Goal: Transaction & Acquisition: Obtain resource

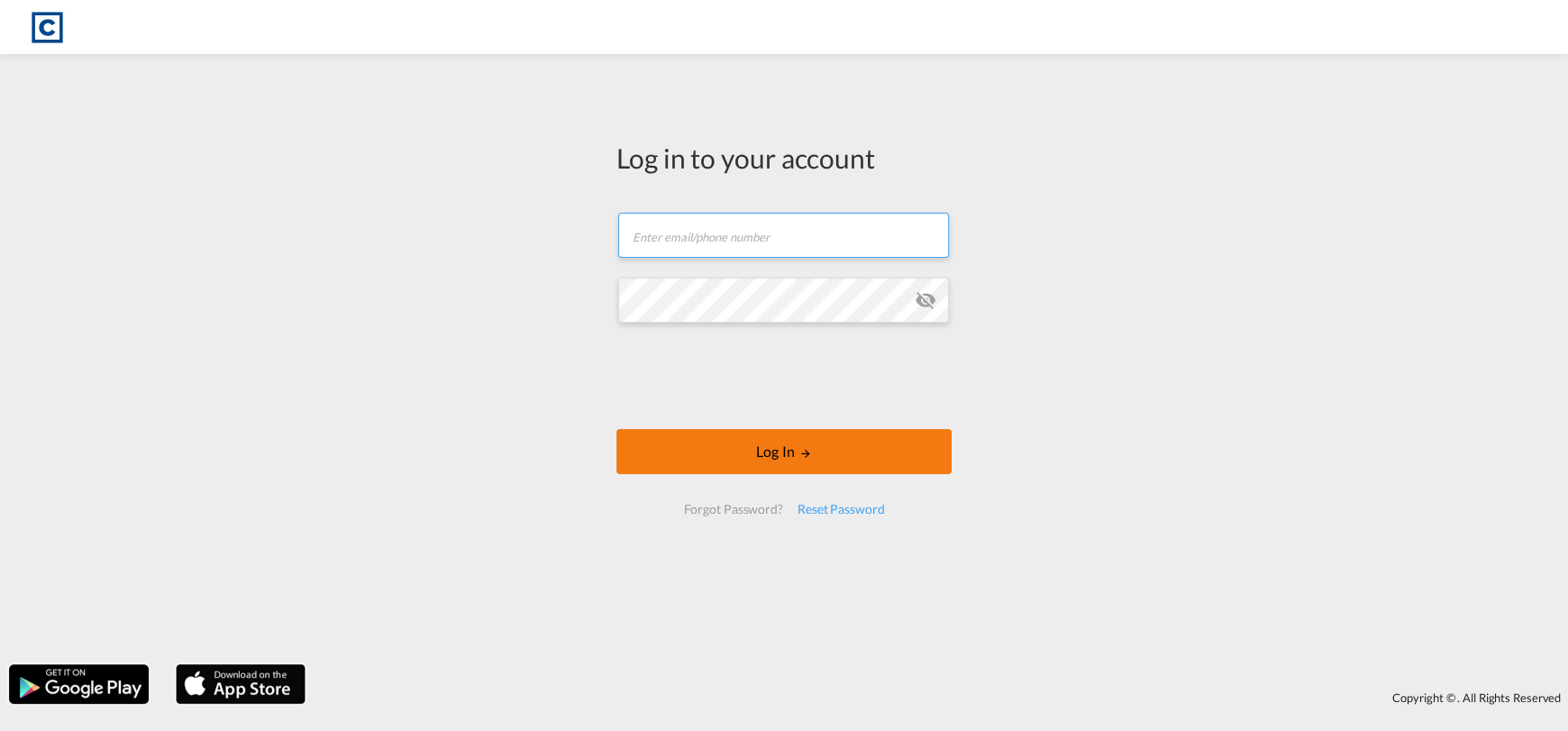
type input "[EMAIL_ADDRESS][DOMAIN_NAME]"
click at [744, 438] on button "Log In" at bounding box center [784, 452] width 336 height 45
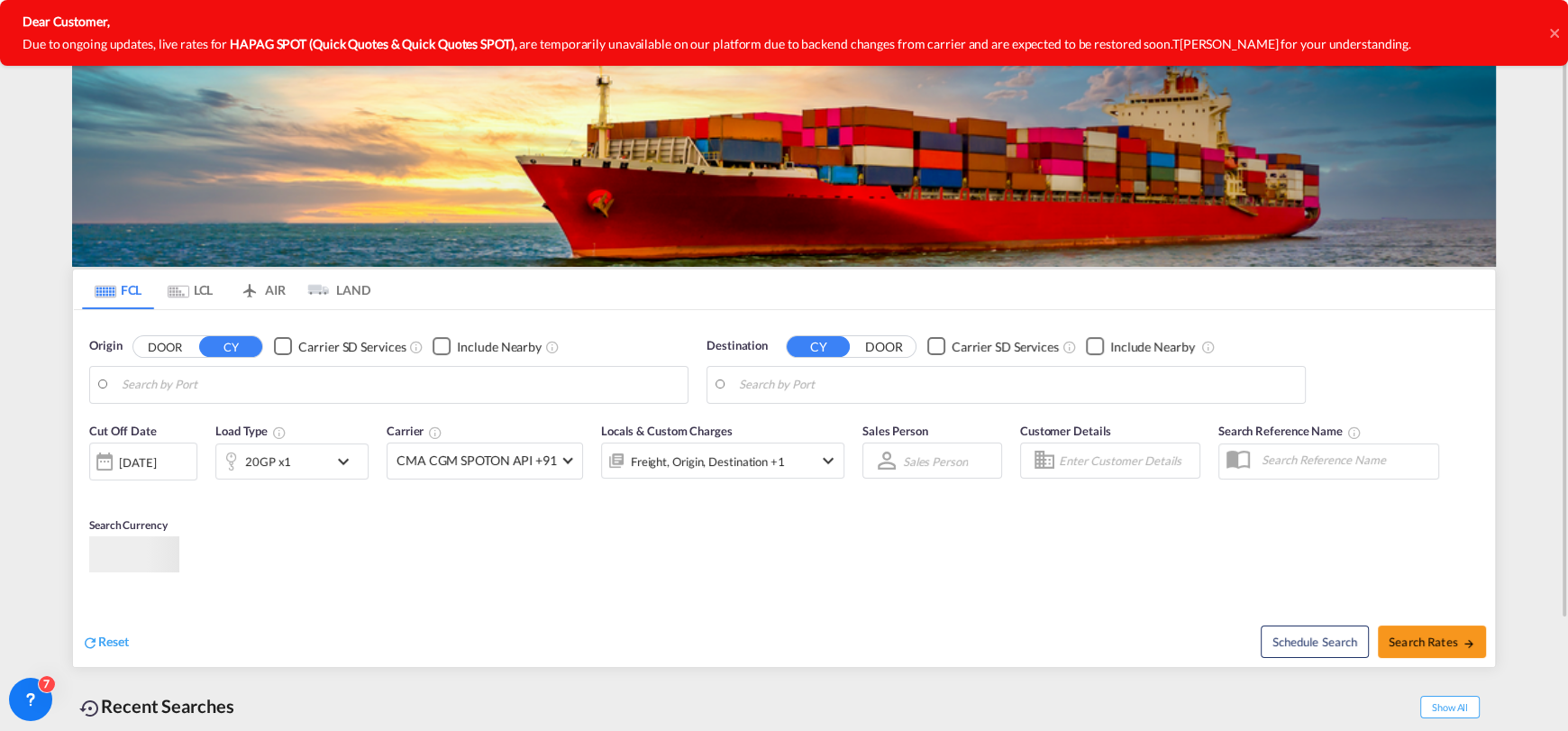
type input "GB-ST4, [GEOGRAPHIC_DATA]"
type input "Busan, KRPUS"
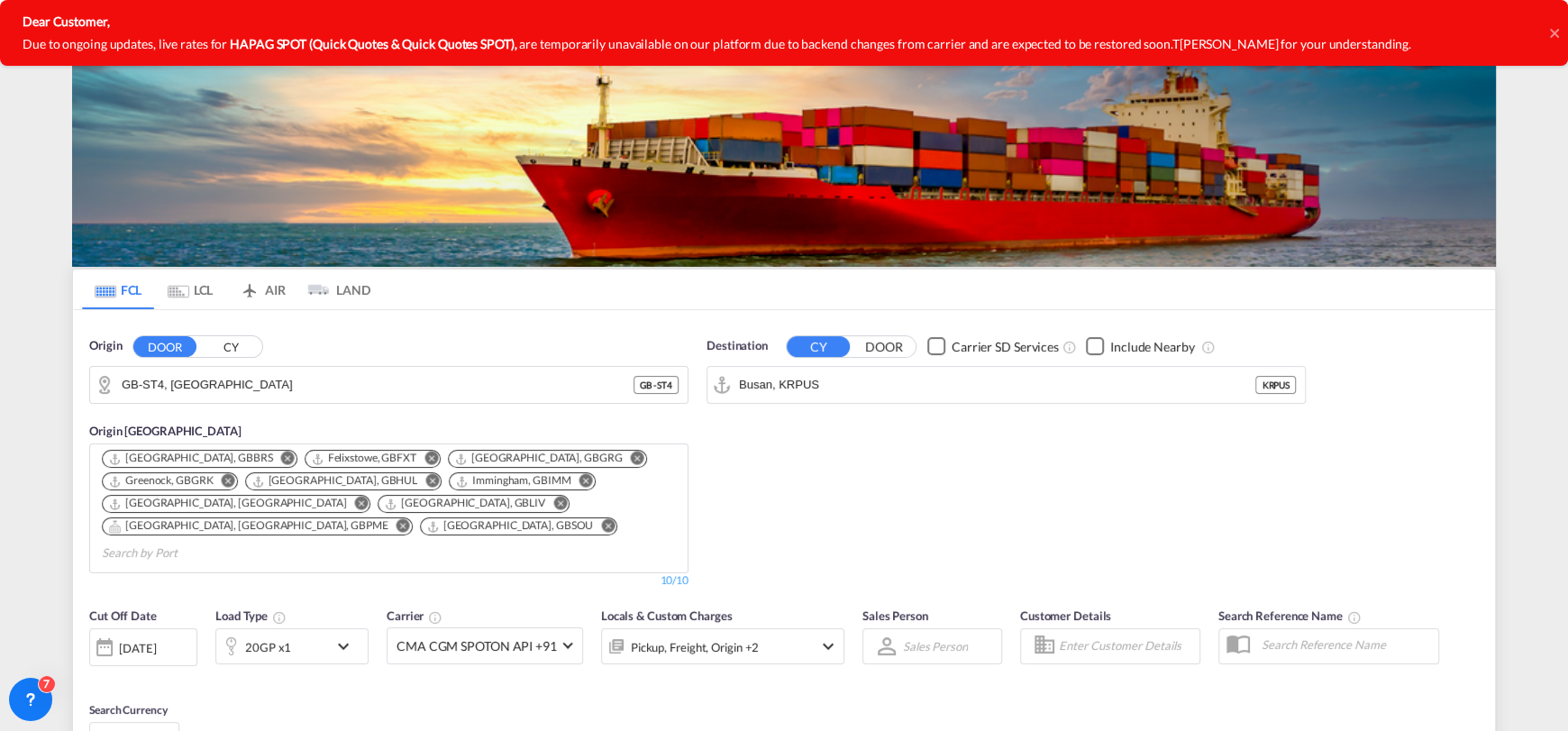
click at [1550, 34] on icon at bounding box center [1554, 33] width 9 height 15
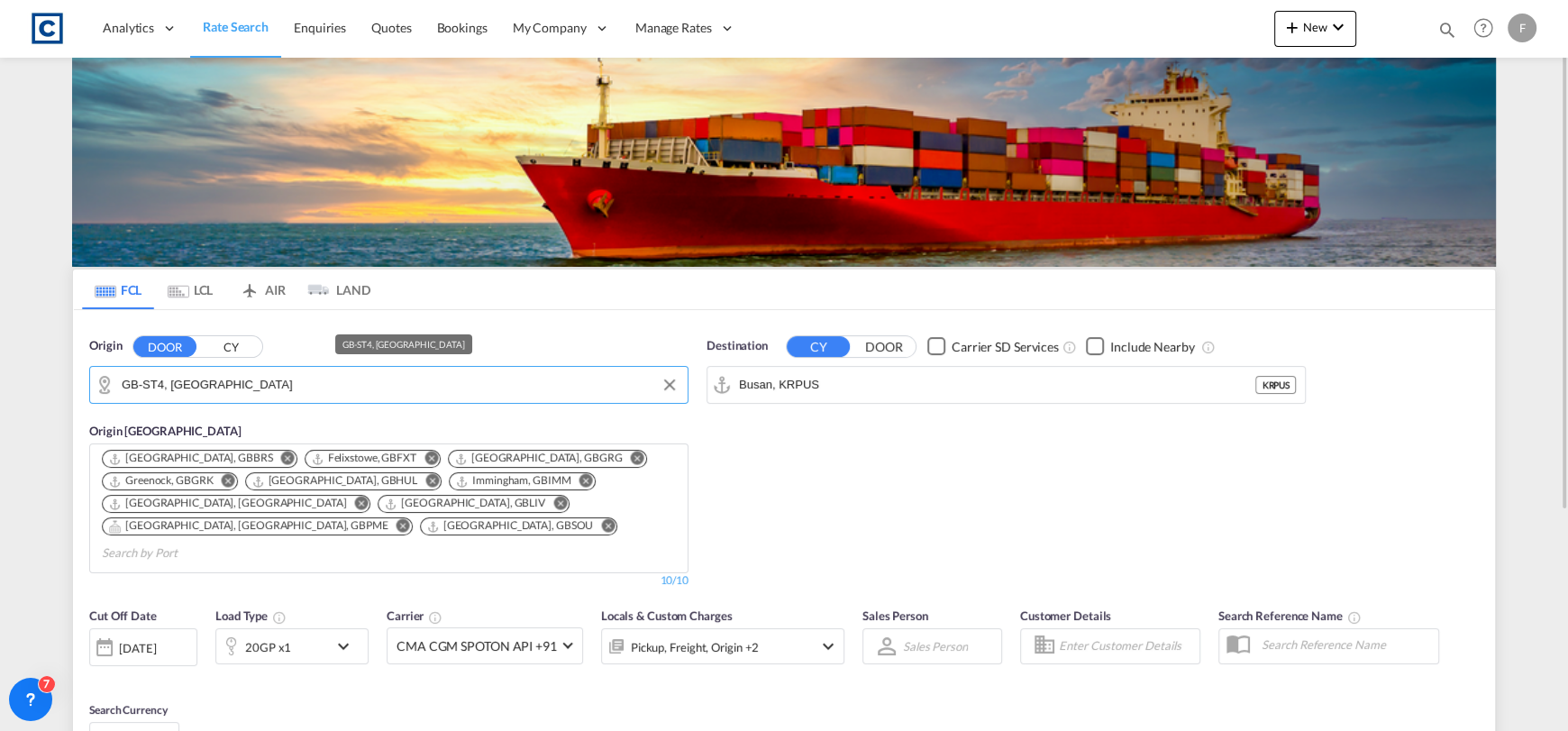
click at [303, 373] on input "GB-ST4, [GEOGRAPHIC_DATA]" at bounding box center [399, 386] width 557 height 27
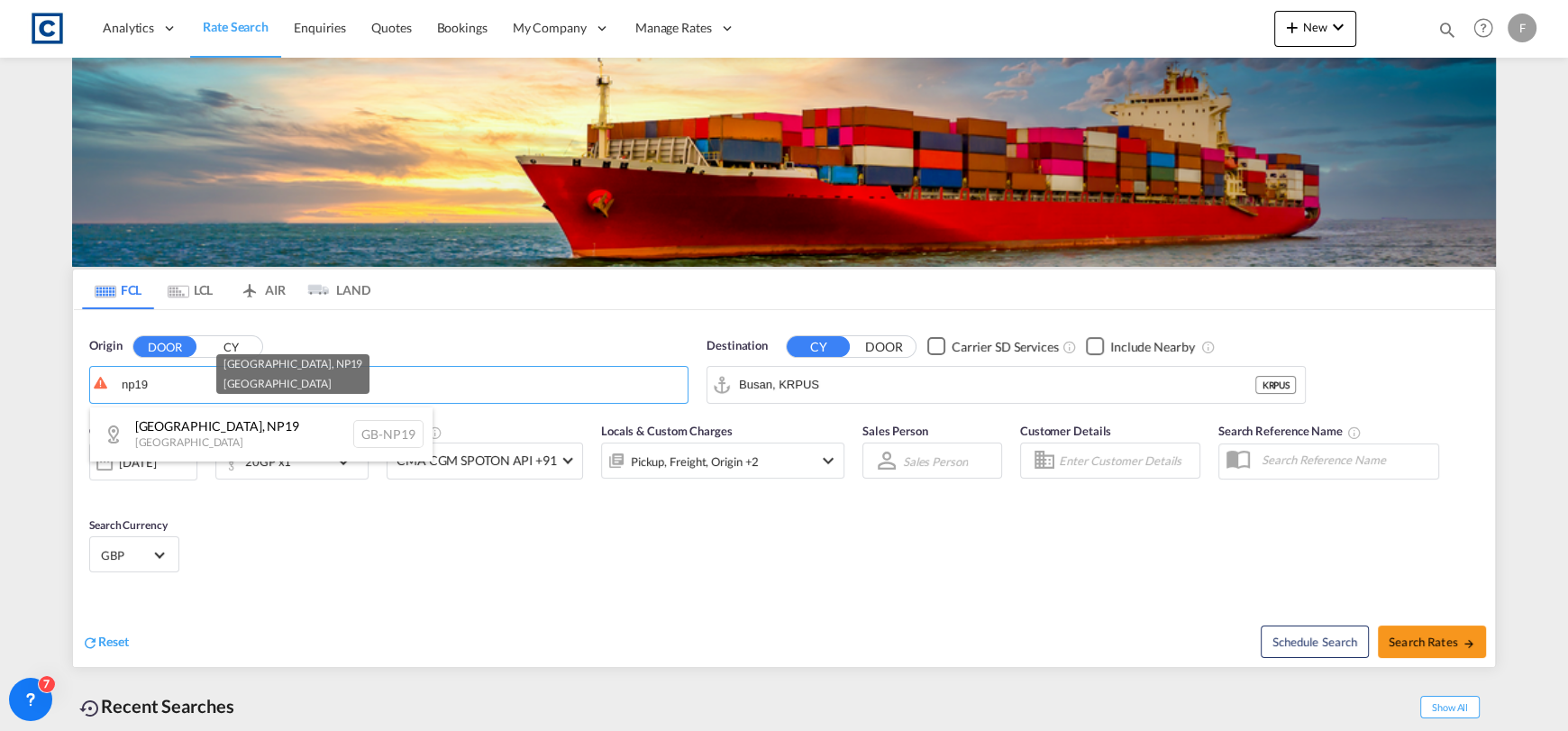
click at [291, 424] on div "[GEOGRAPHIC_DATA] , NP19 [GEOGRAPHIC_DATA] [GEOGRAPHIC_DATA]-NP19" at bounding box center [261, 434] width 342 height 54
type input "GB-NP19, [GEOGRAPHIC_DATA]"
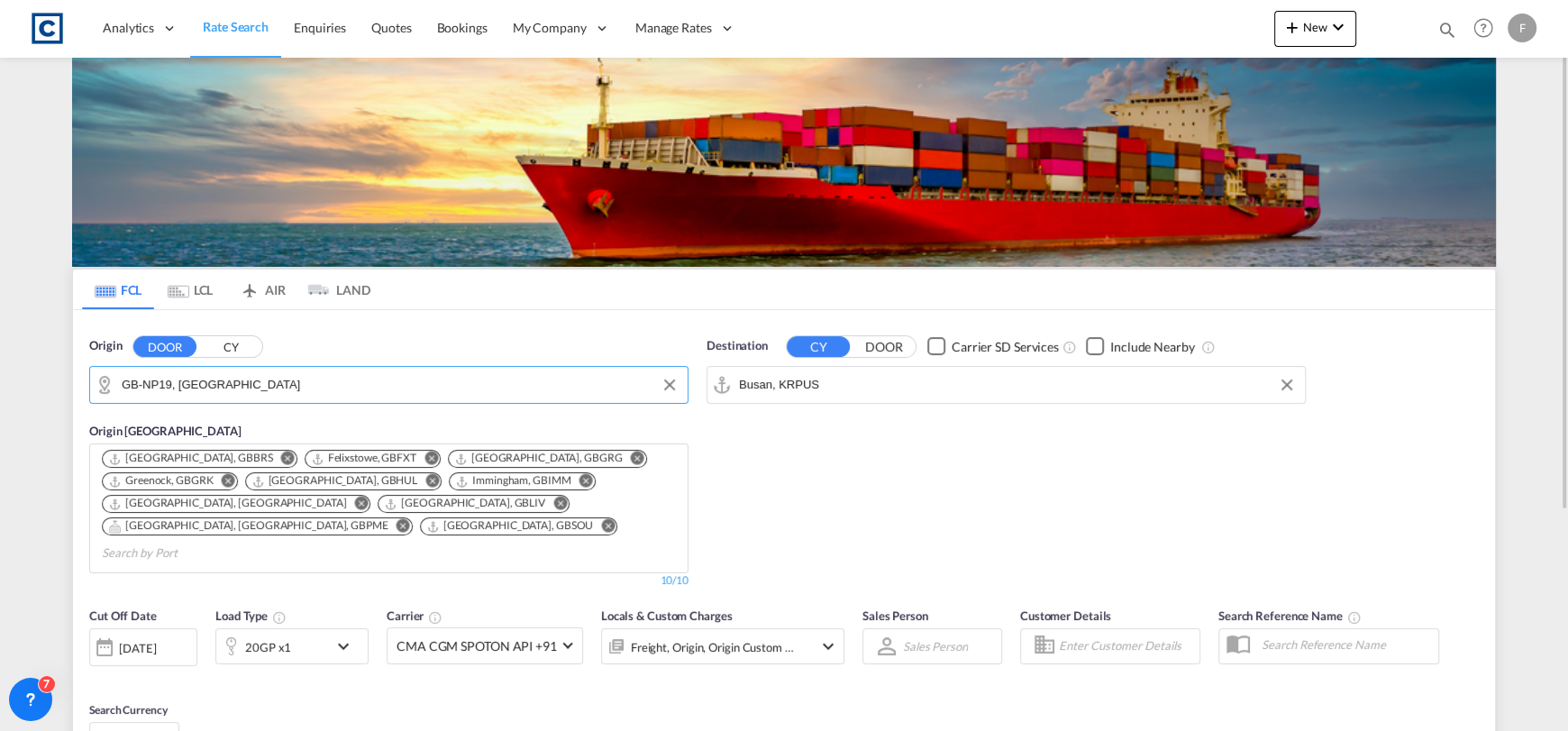
click at [840, 385] on input "Busan, KRPUS" at bounding box center [1017, 386] width 557 height 27
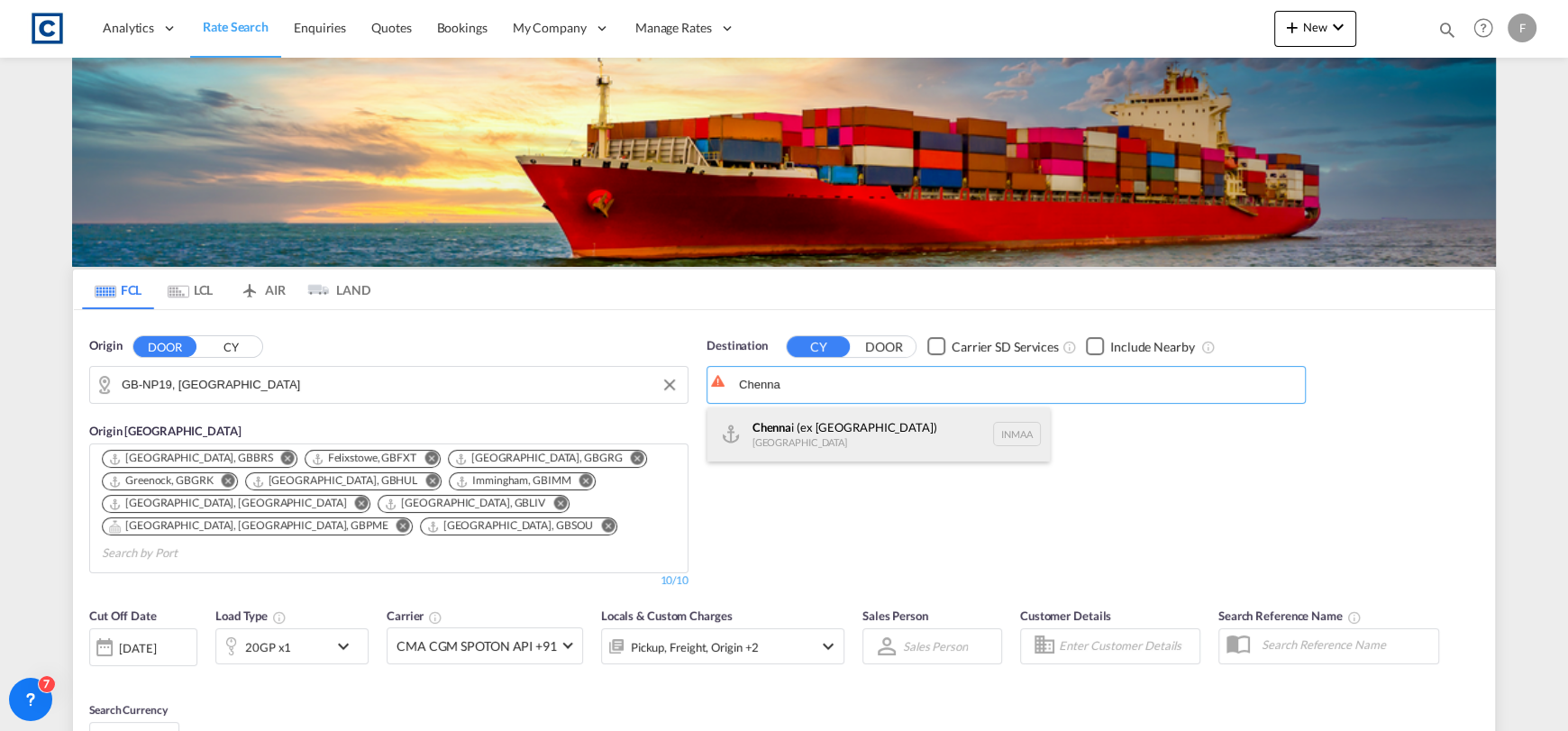
click at [863, 443] on div "[PERSON_NAME] (ex [GEOGRAPHIC_DATA]) [GEOGRAPHIC_DATA] [GEOGRAPHIC_DATA]" at bounding box center [878, 434] width 342 height 54
type input "[GEOGRAPHIC_DATA] (ex [GEOGRAPHIC_DATA]), INMAA"
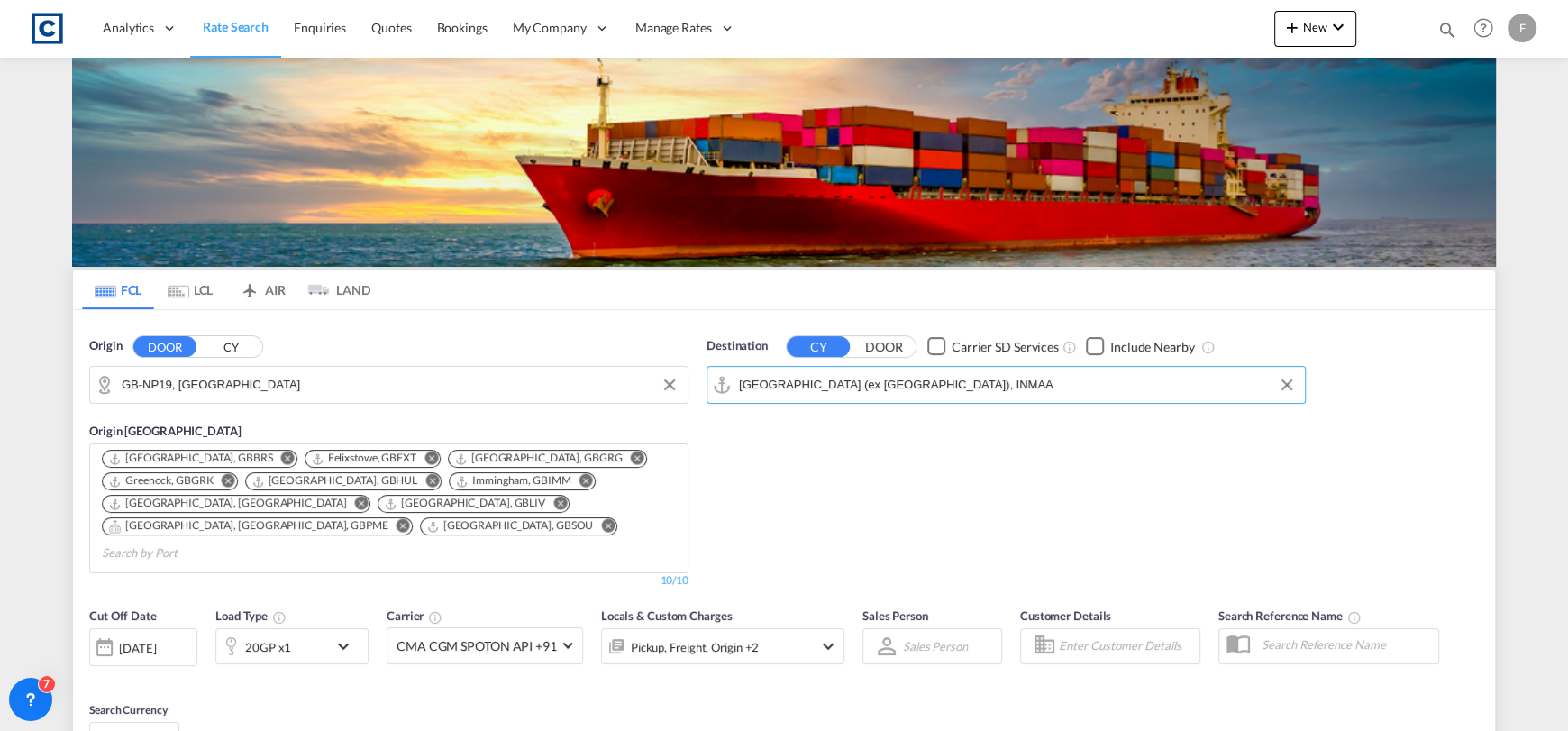
scroll to position [269, 0]
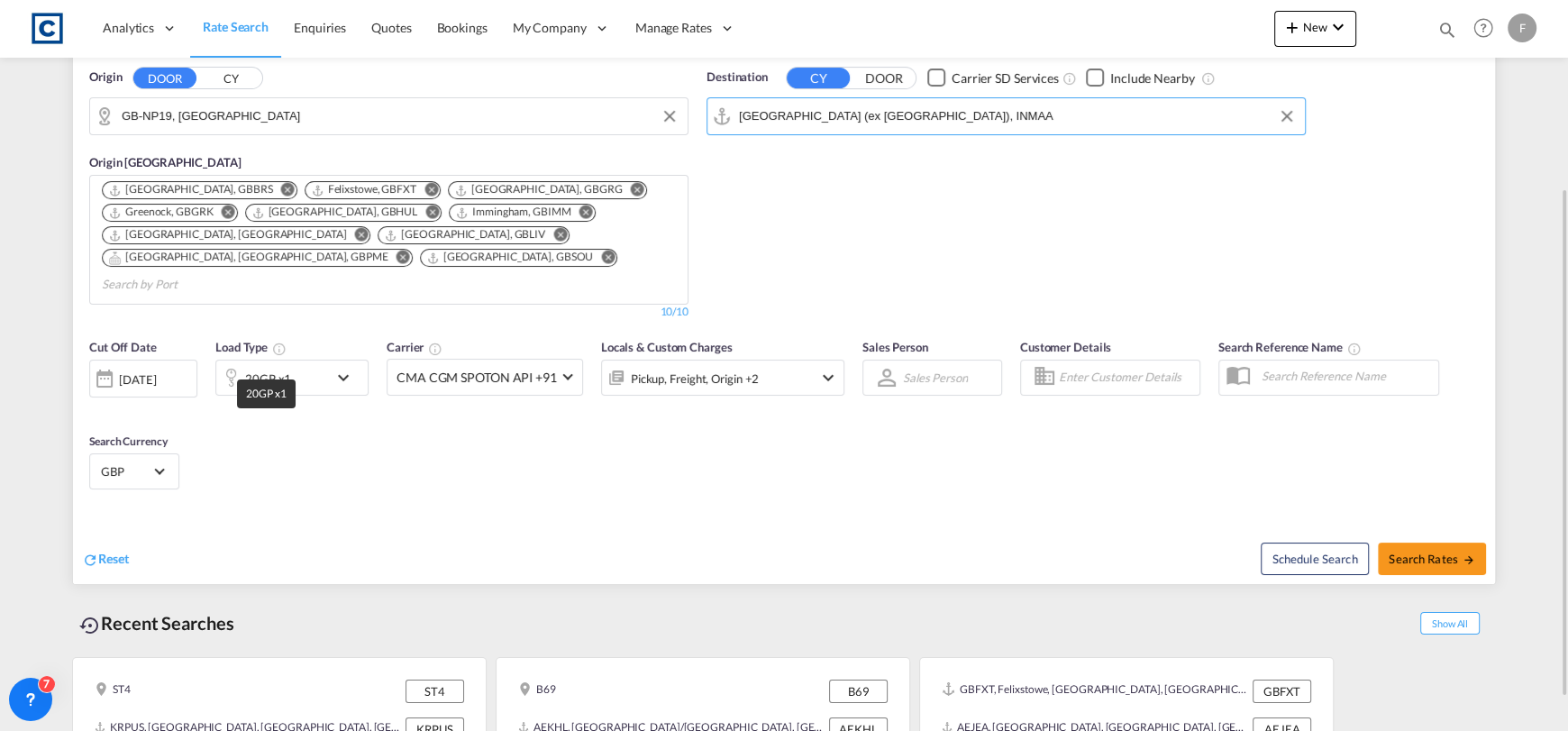
click at [288, 366] on div "20GP x1" at bounding box center [268, 379] width 46 height 25
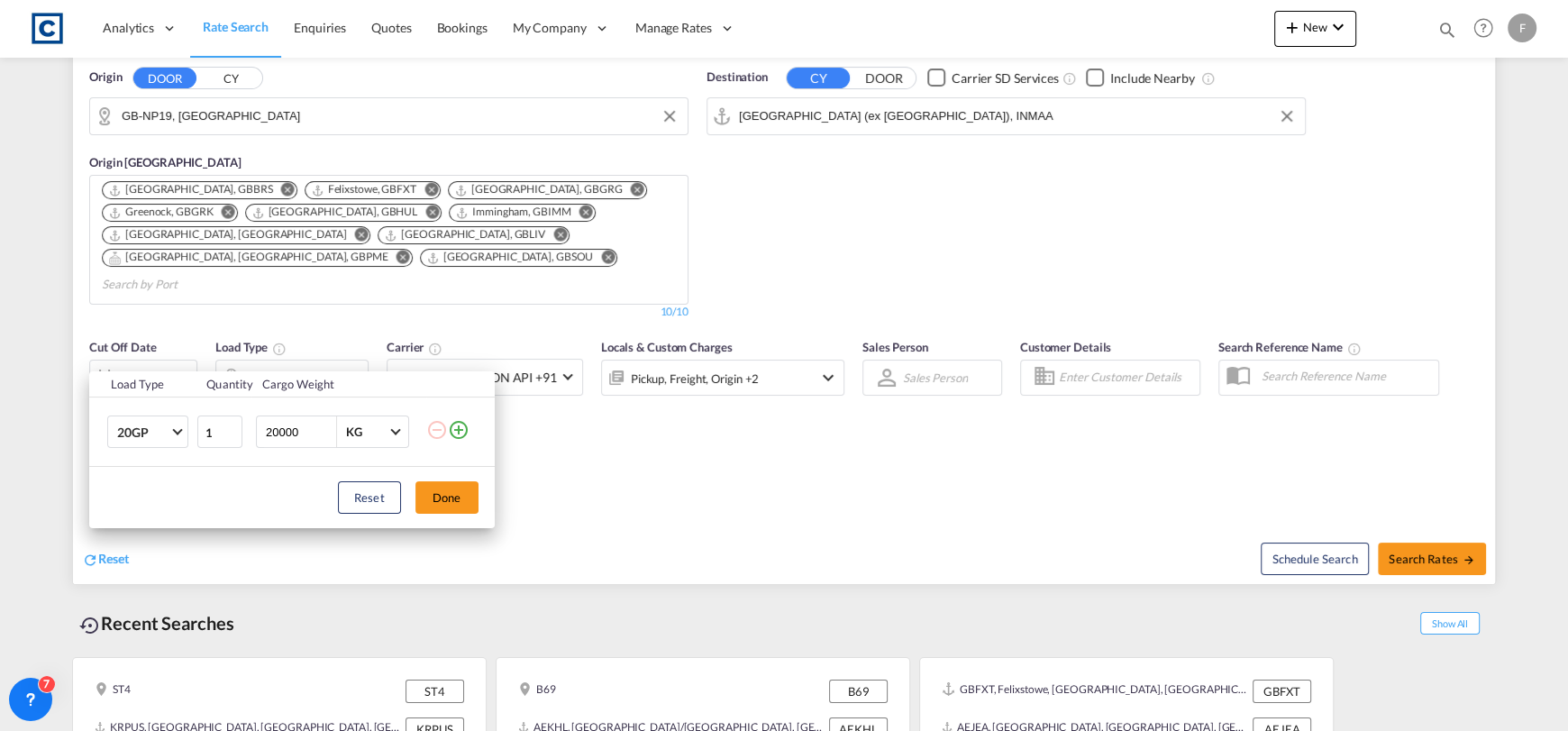
click at [450, 432] on md-icon "icon-plus-circle-outline" at bounding box center [459, 431] width 22 height 22
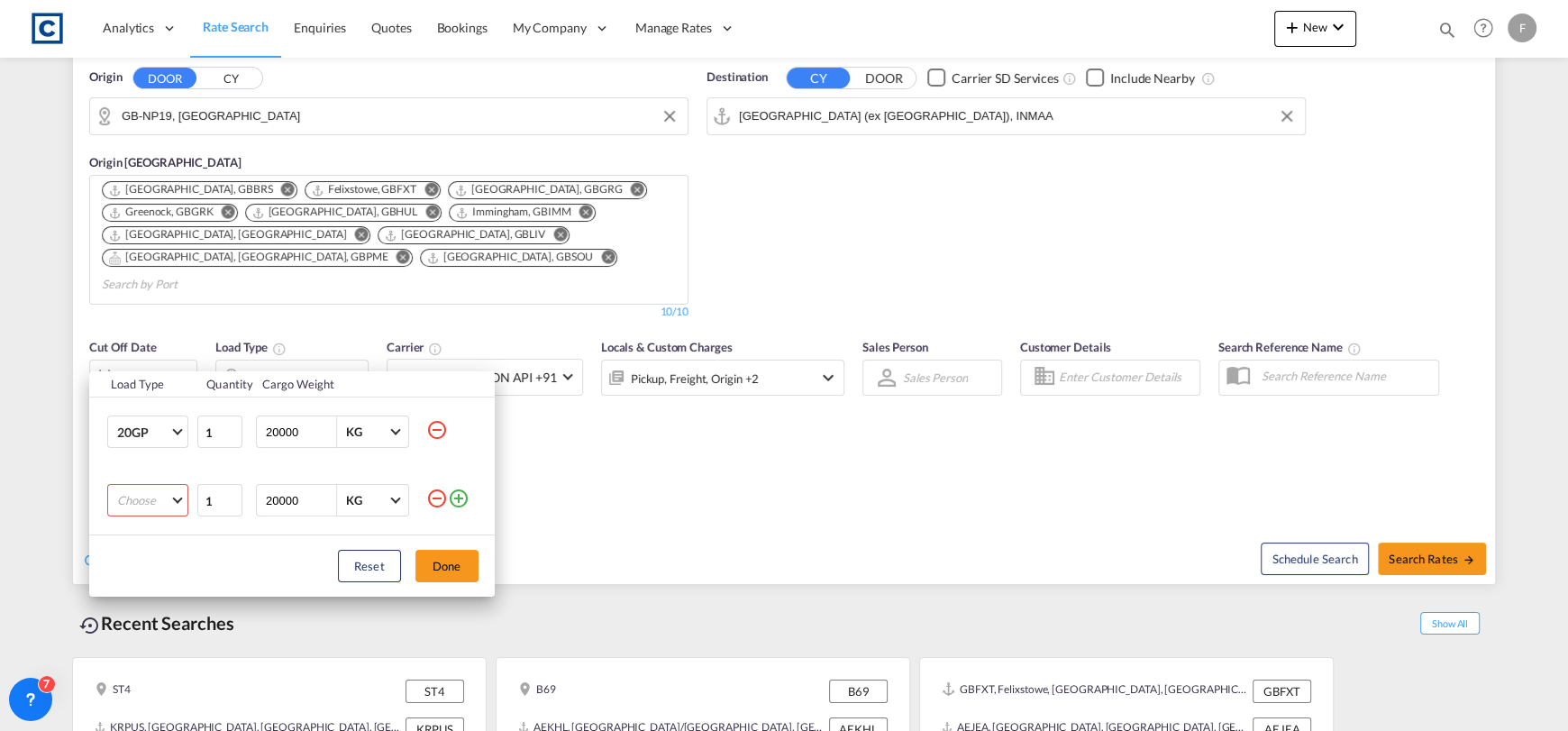
click at [113, 489] on md-select "Choose 20GP 40GP 40HC 45HC 20RE 40RE 40HR 20OT 40OT 20FR 40FR 40NR 20NR 45S 20T…" at bounding box center [148, 500] width 81 height 32
drag, startPoint x: 158, startPoint y: 596, endPoint x: 175, endPoint y: 593, distance: 17.3
click at [162, 596] on md-option "40HC" at bounding box center [162, 588] width 122 height 43
click at [453, 570] on button "Done" at bounding box center [447, 566] width 64 height 32
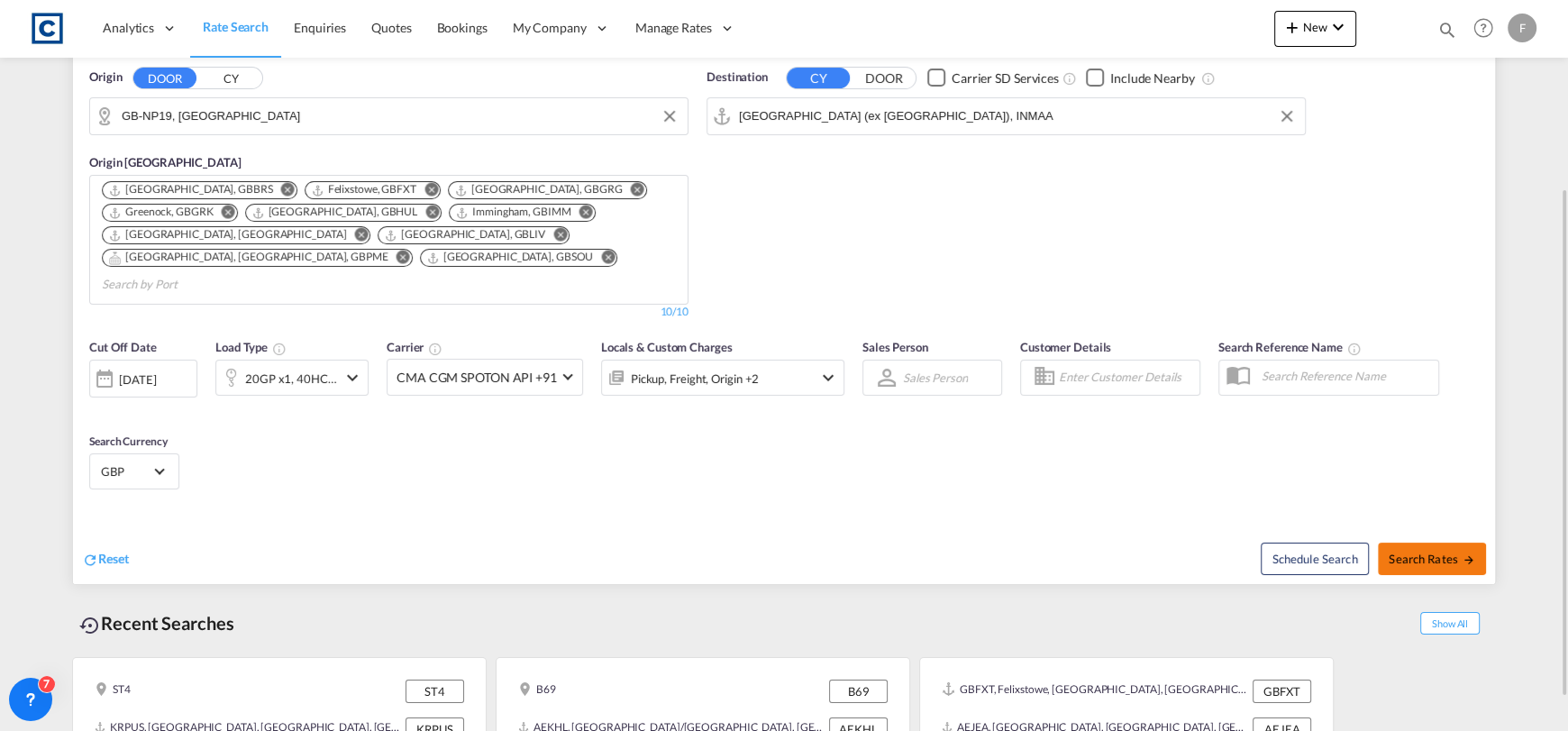
click at [1406, 552] on span "Search Rates" at bounding box center [1432, 559] width 86 height 15
type input "NP19 to INMAA / [DATE]"
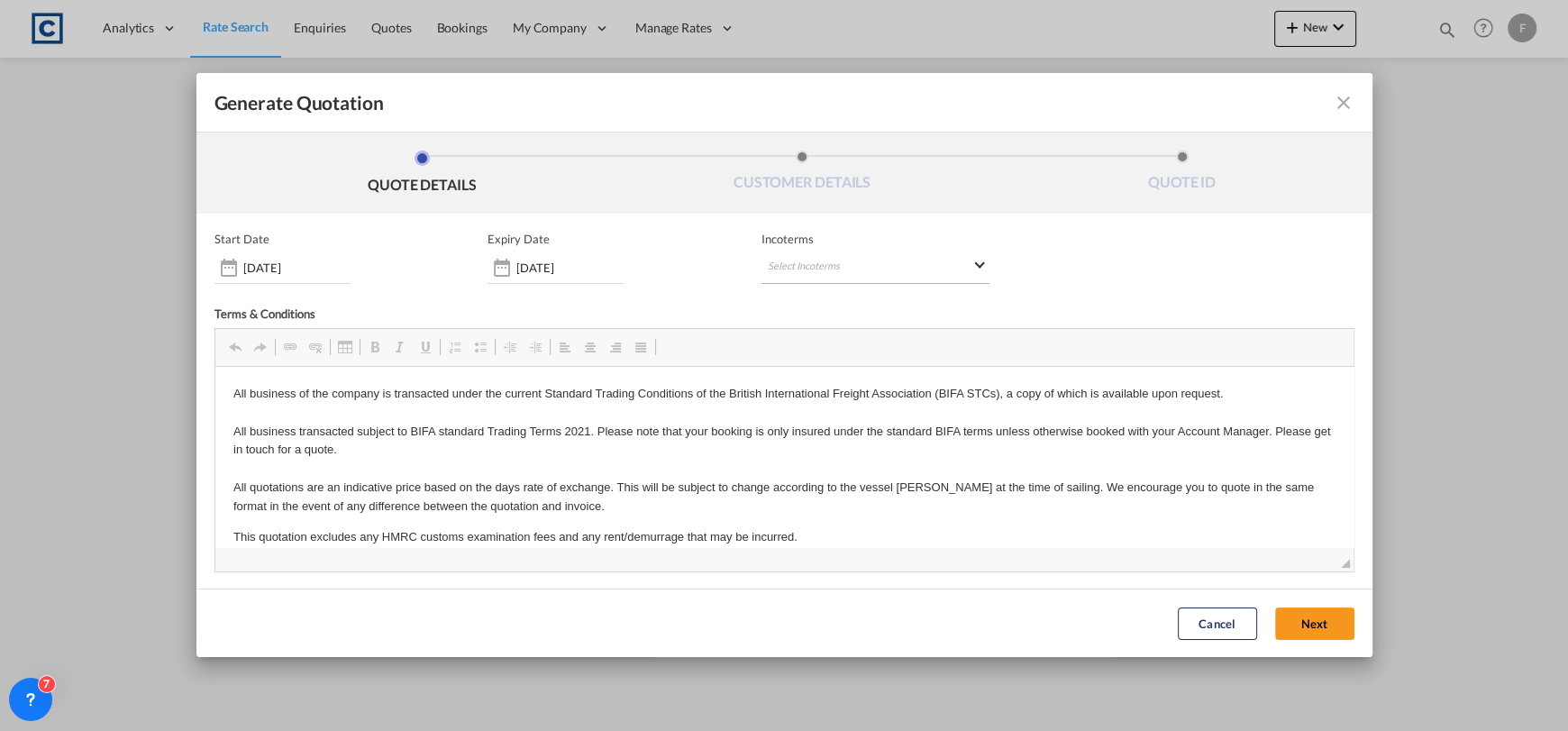
click at [874, 354] on span "Editor toolbars Clipboard/Undo Undo Keyboard shortcut Ctrl+Z Redo Keyboard shor…" at bounding box center [784, 347] width 1139 height 38
click at [857, 271] on md-select "Select Incoterms CIF - import Cost,Insurance and Freight CFR - export Cost and …" at bounding box center [875, 267] width 228 height 32
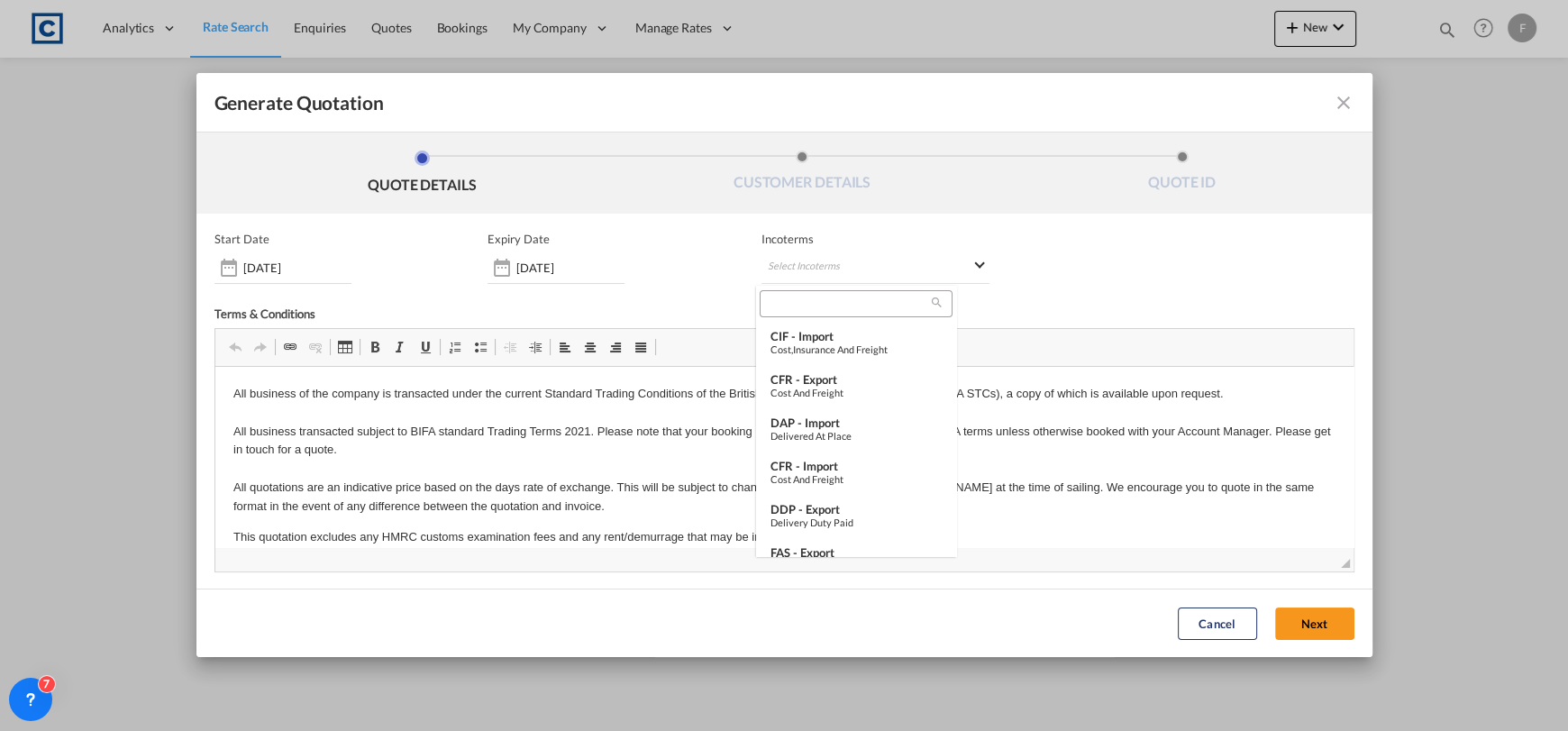
click at [818, 305] on input "search" at bounding box center [848, 303] width 166 height 17
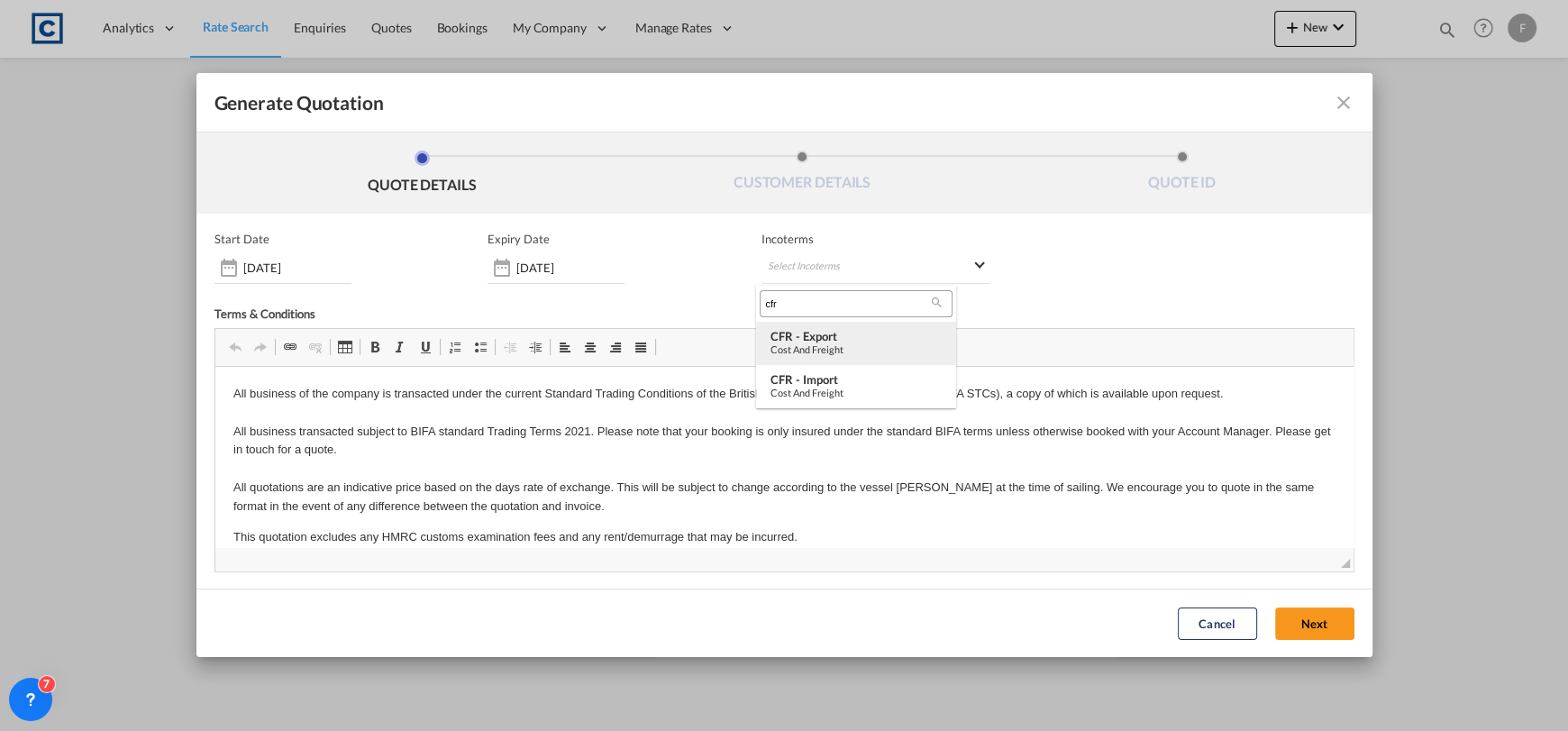
type input "cfr"
click at [821, 333] on div "CFR - export" at bounding box center [856, 336] width 171 height 15
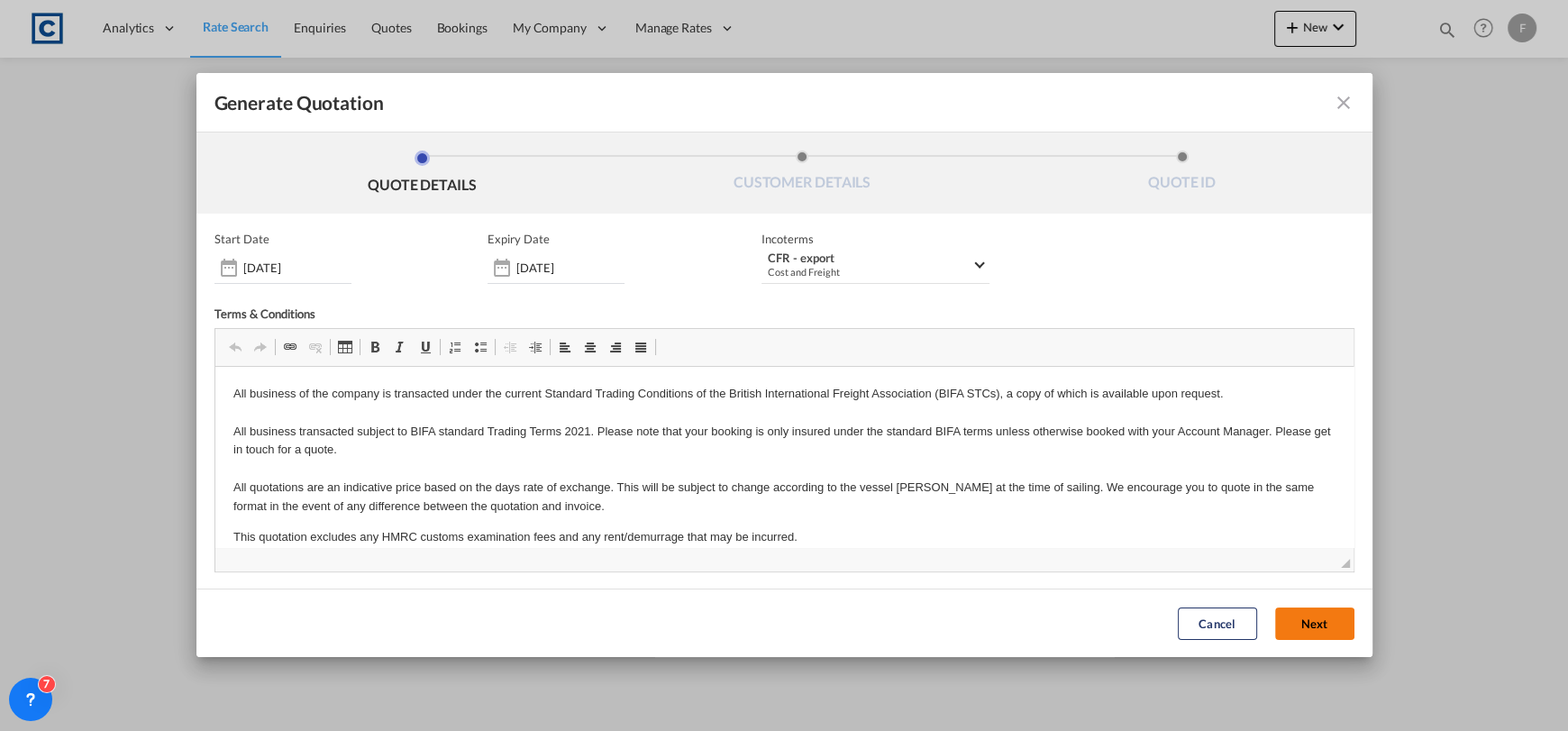
click at [1308, 625] on button "Next" at bounding box center [1315, 623] width 79 height 32
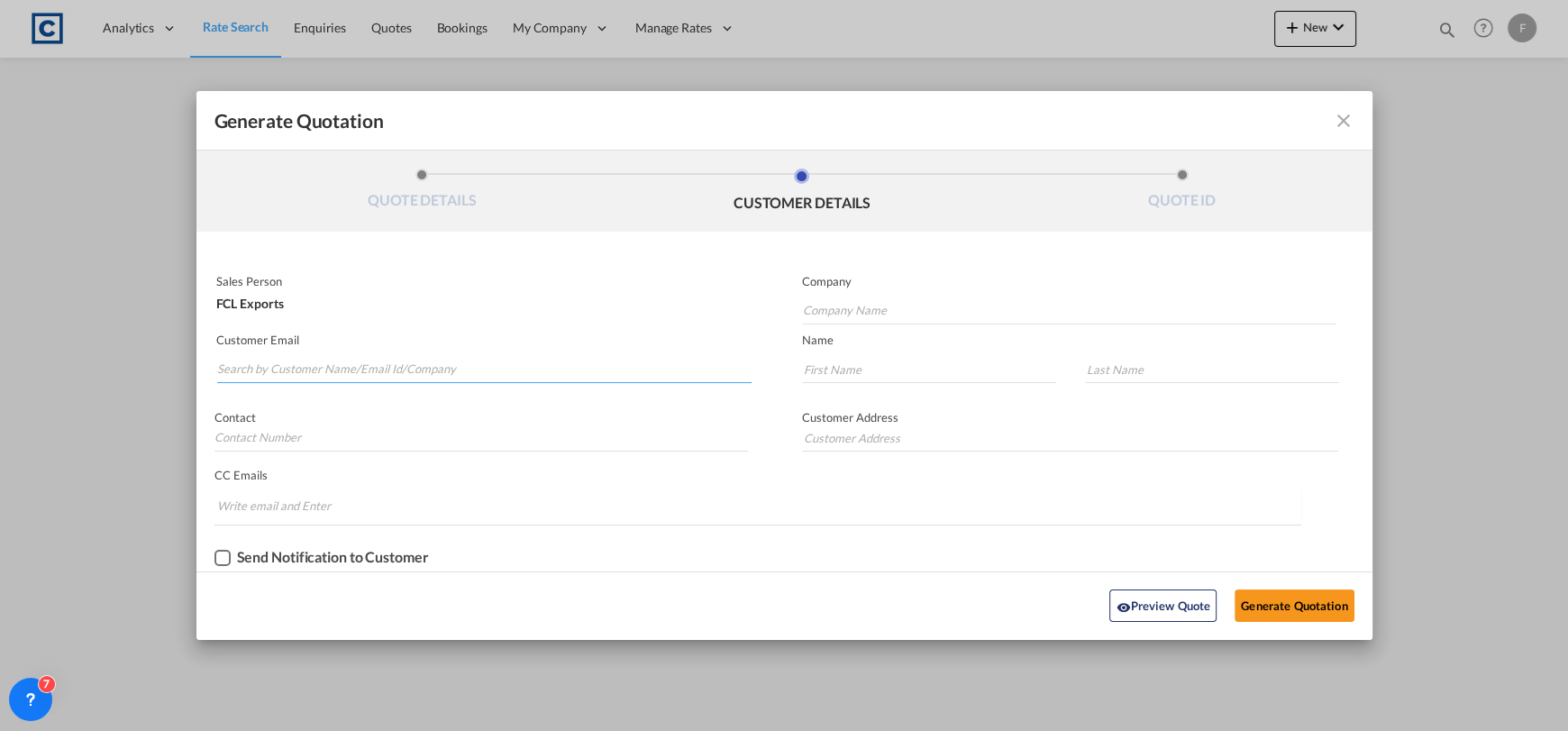
click at [442, 376] on input "Search by Customer Name/Email Id/Company" at bounding box center [484, 370] width 535 height 27
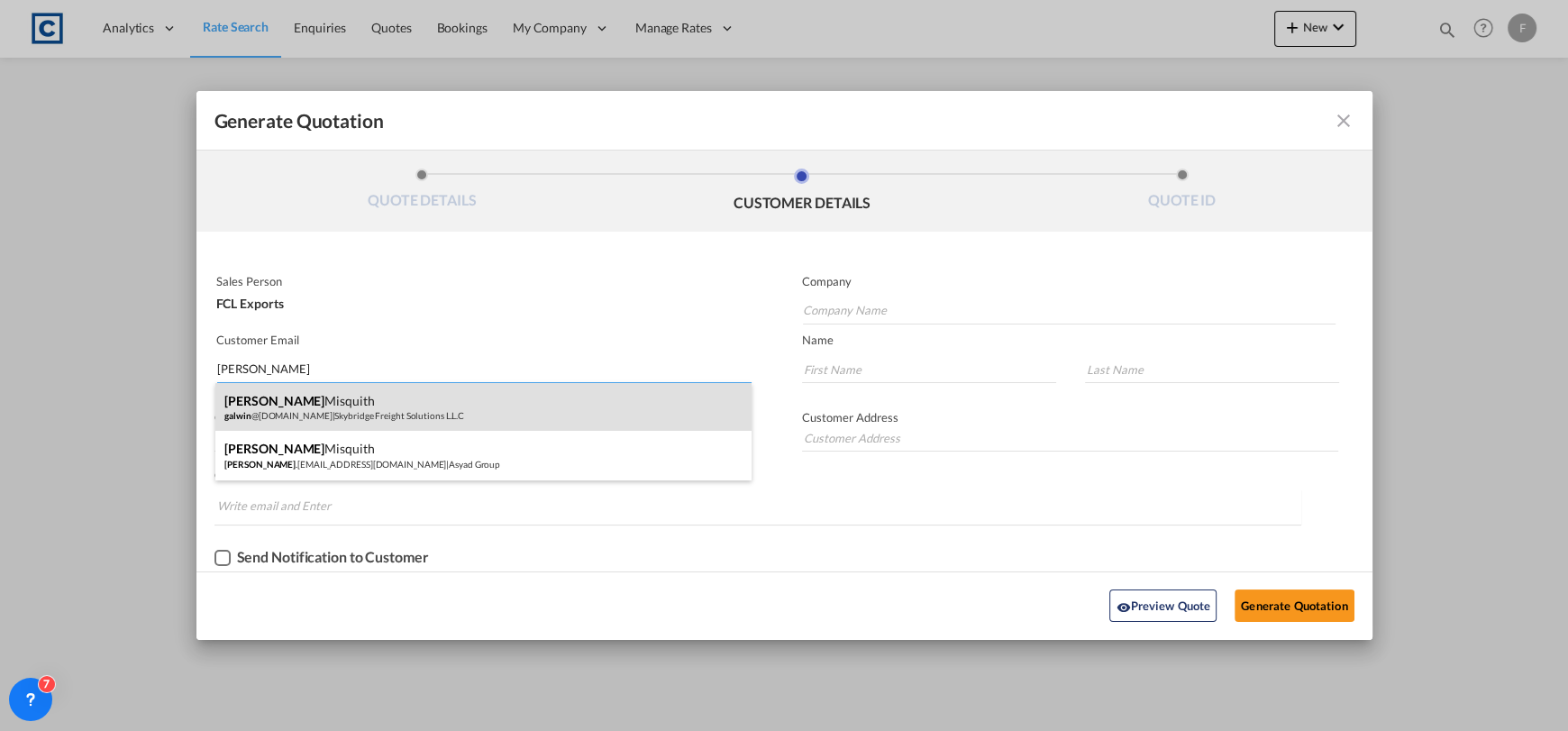
type input "[PERSON_NAME]"
click at [432, 417] on div "[PERSON_NAME] @[DOMAIN_NAME] | Skybridge Freight Solutions L.L.C" at bounding box center [483, 408] width 536 height 49
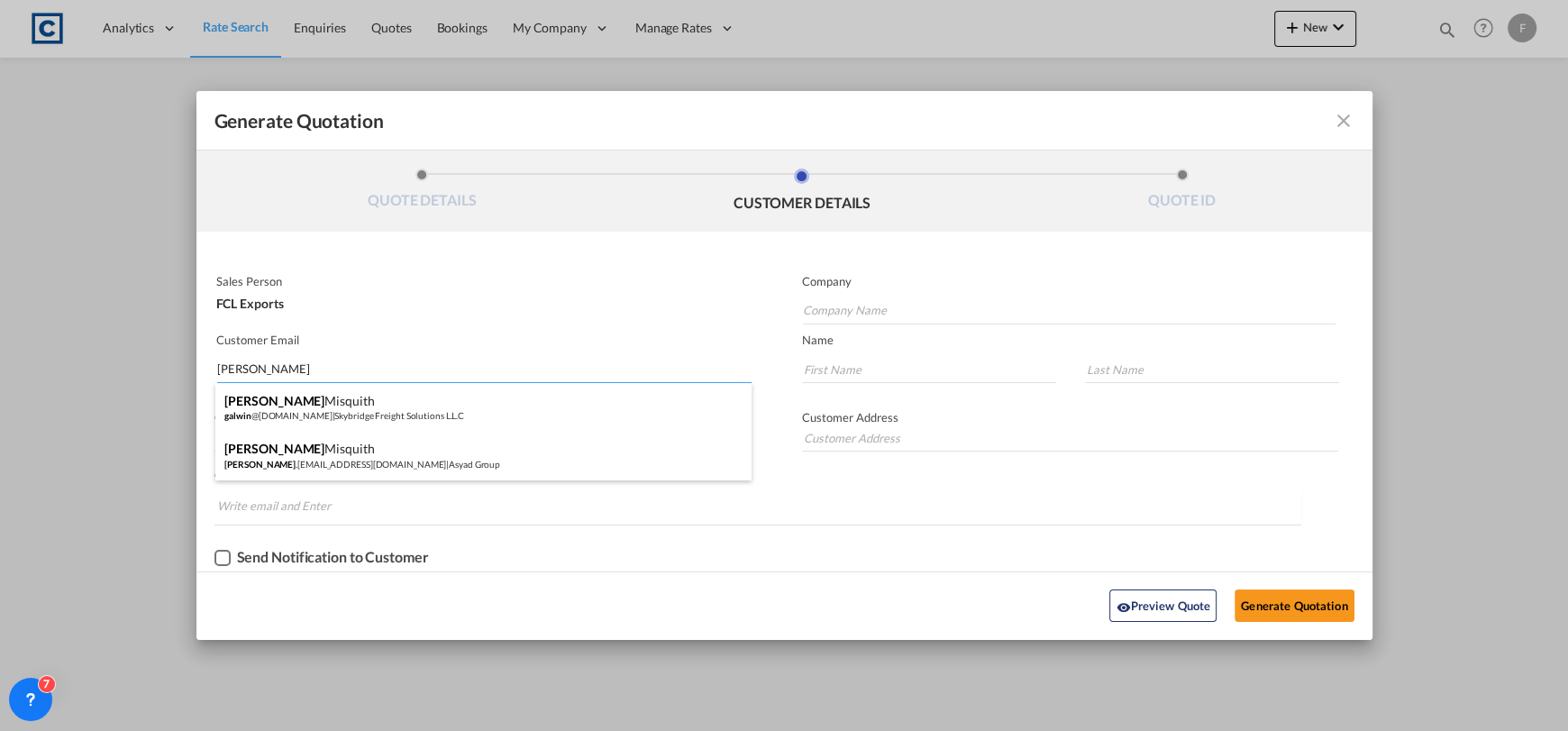
type input "Skybridge Freight Solutions L.L.C"
type input "[EMAIL_ADDRESS][DOMAIN_NAME]"
type input "[PERSON_NAME]"
type input "Misquith"
type input "[PERSON_NAME]"
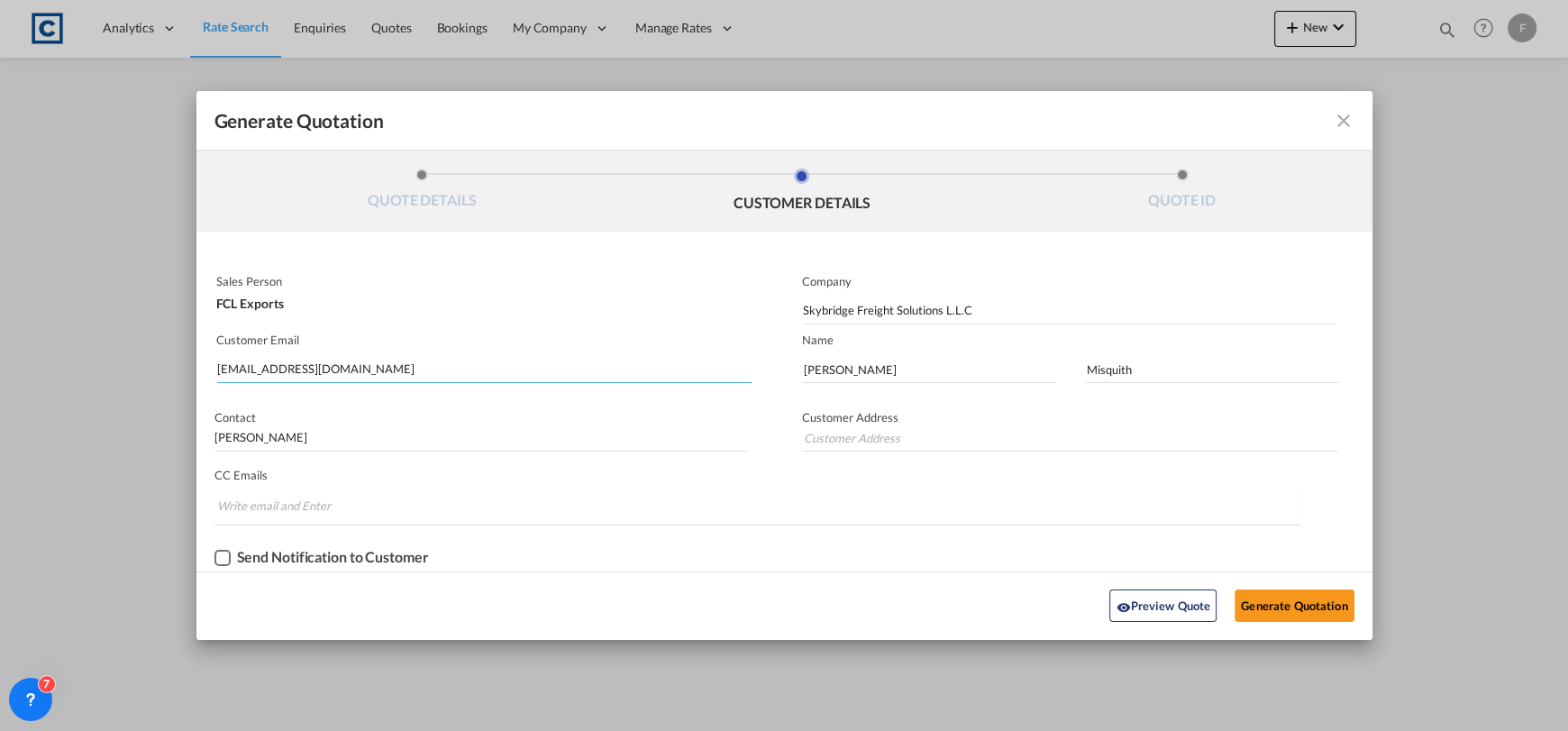
drag, startPoint x: 418, startPoint y: 363, endPoint x: -38, endPoint y: 368, distance: 456.0
click at [0, 368] on html "Analytics Reports Dashboard Rate Search Enquiries Quotes" at bounding box center [784, 365] width 1568 height 731
type input "[PERSON_NAME]"
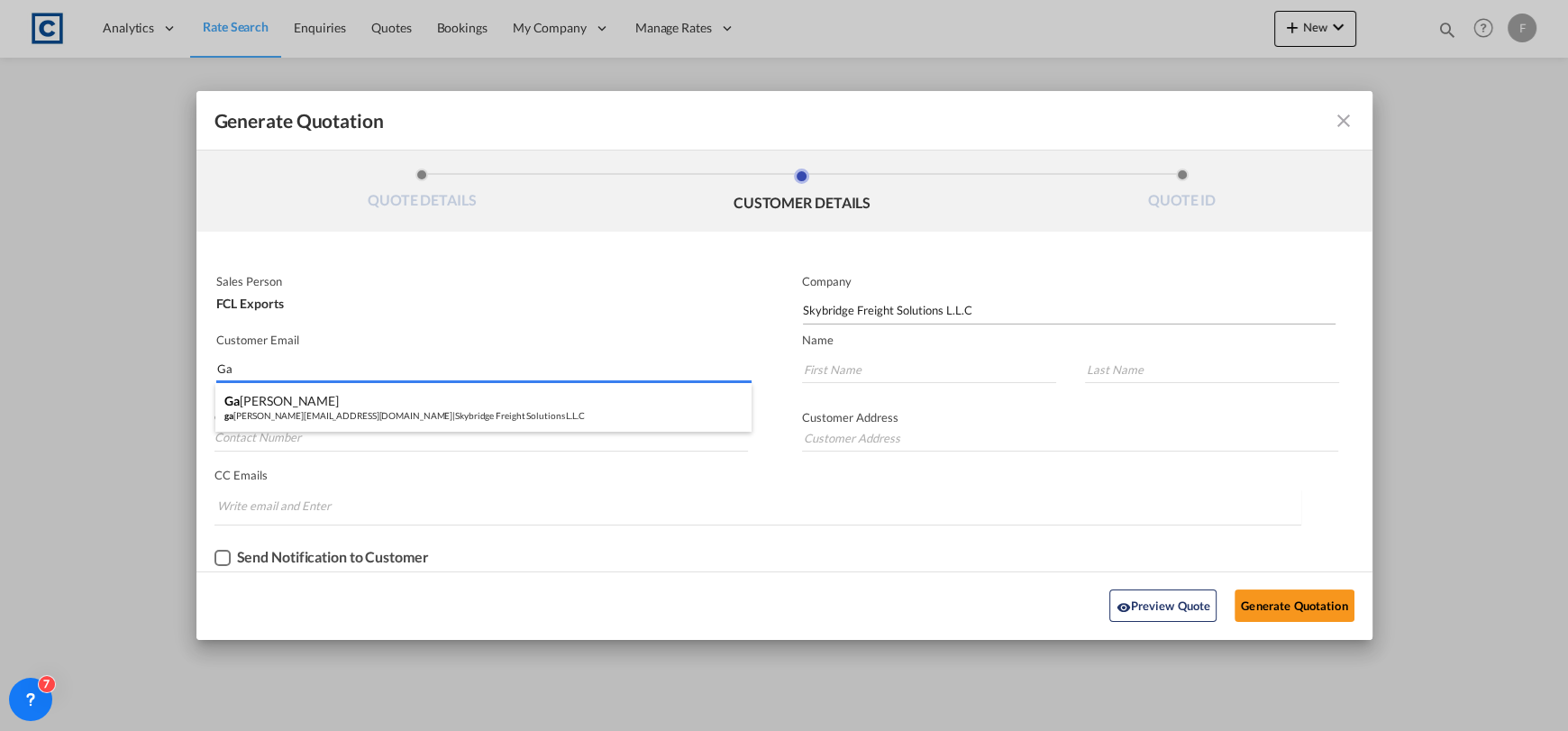
type input "Ga"
drag, startPoint x: 1061, startPoint y: 305, endPoint x: 476, endPoint y: 325, distance: 585.3
click at [476, 325] on div "Sales Person FCL Exports Company Skybridge Freight Solutions L.L.C Customer Ema…" at bounding box center [784, 420] width 1177 height 304
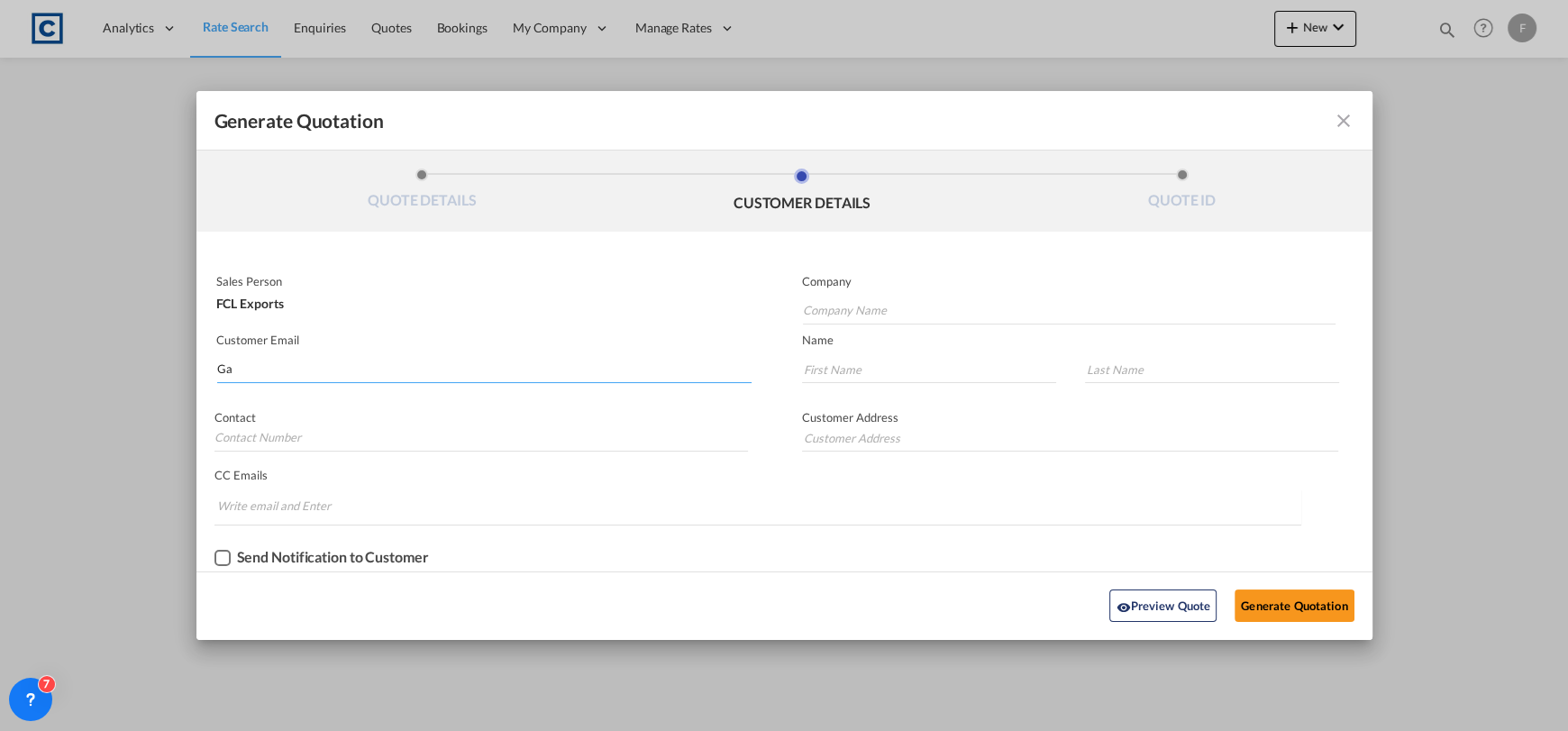
click at [325, 368] on input "Ga" at bounding box center [484, 370] width 535 height 27
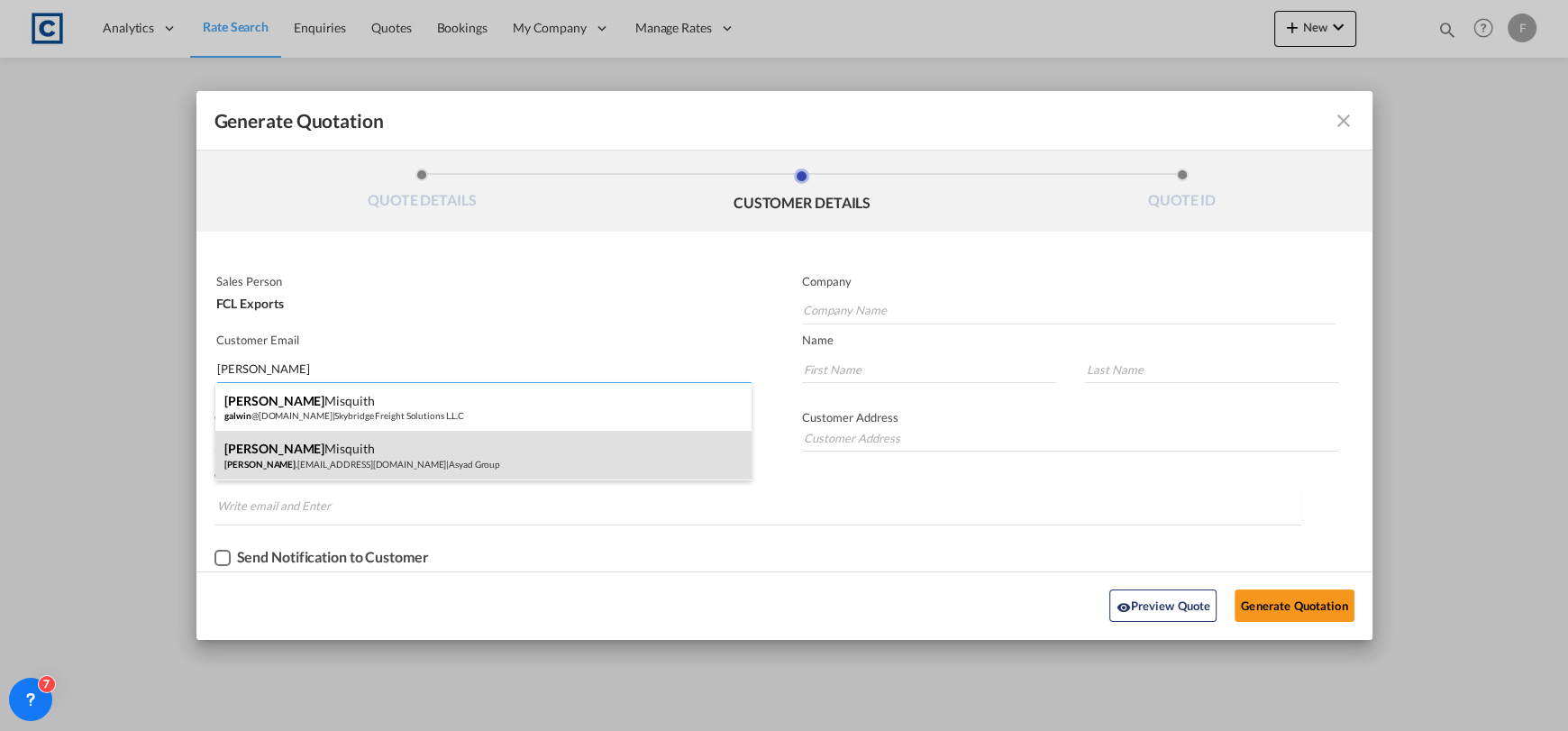
type input "[PERSON_NAME]"
click at [339, 454] on div "[PERSON_NAME] .[EMAIL_ADDRESS][DOMAIN_NAME] | Asyad Group" at bounding box center [483, 455] width 536 height 49
type input "Asyad Group"
type input "[PERSON_NAME][EMAIL_ADDRESS][DOMAIN_NAME]"
type input "[PERSON_NAME]"
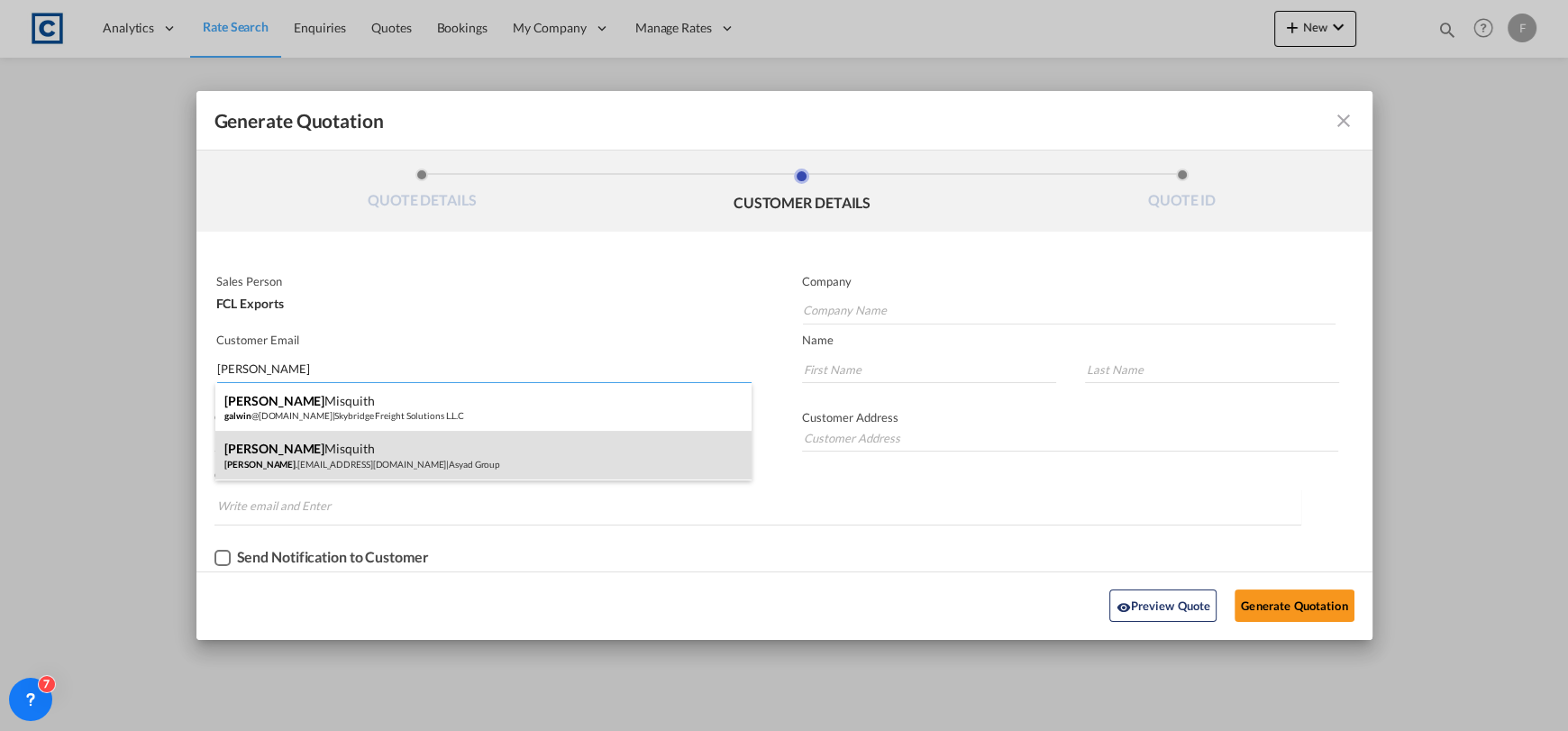
type input "Misquith"
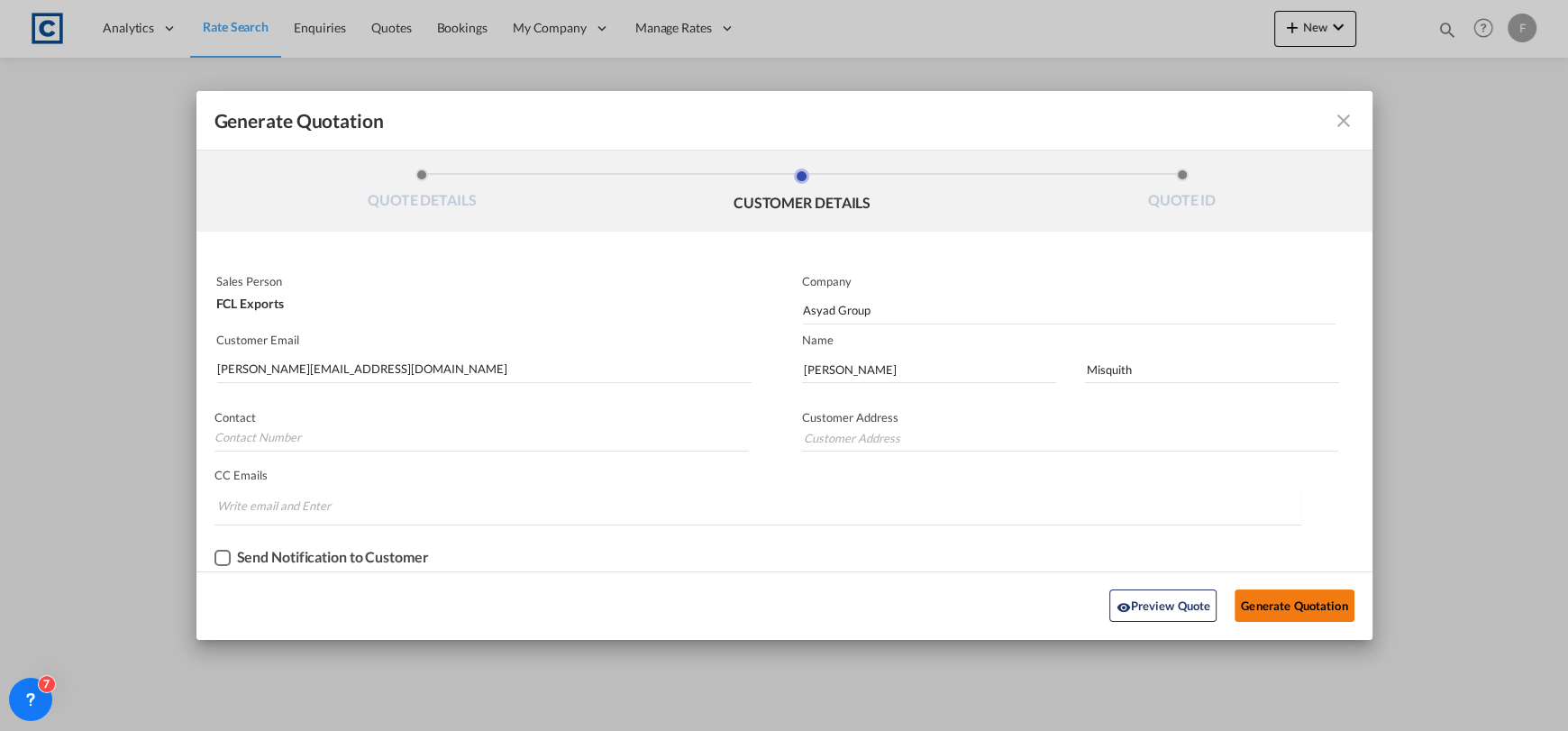
click at [1284, 604] on button "Generate Quotation" at bounding box center [1294, 606] width 119 height 32
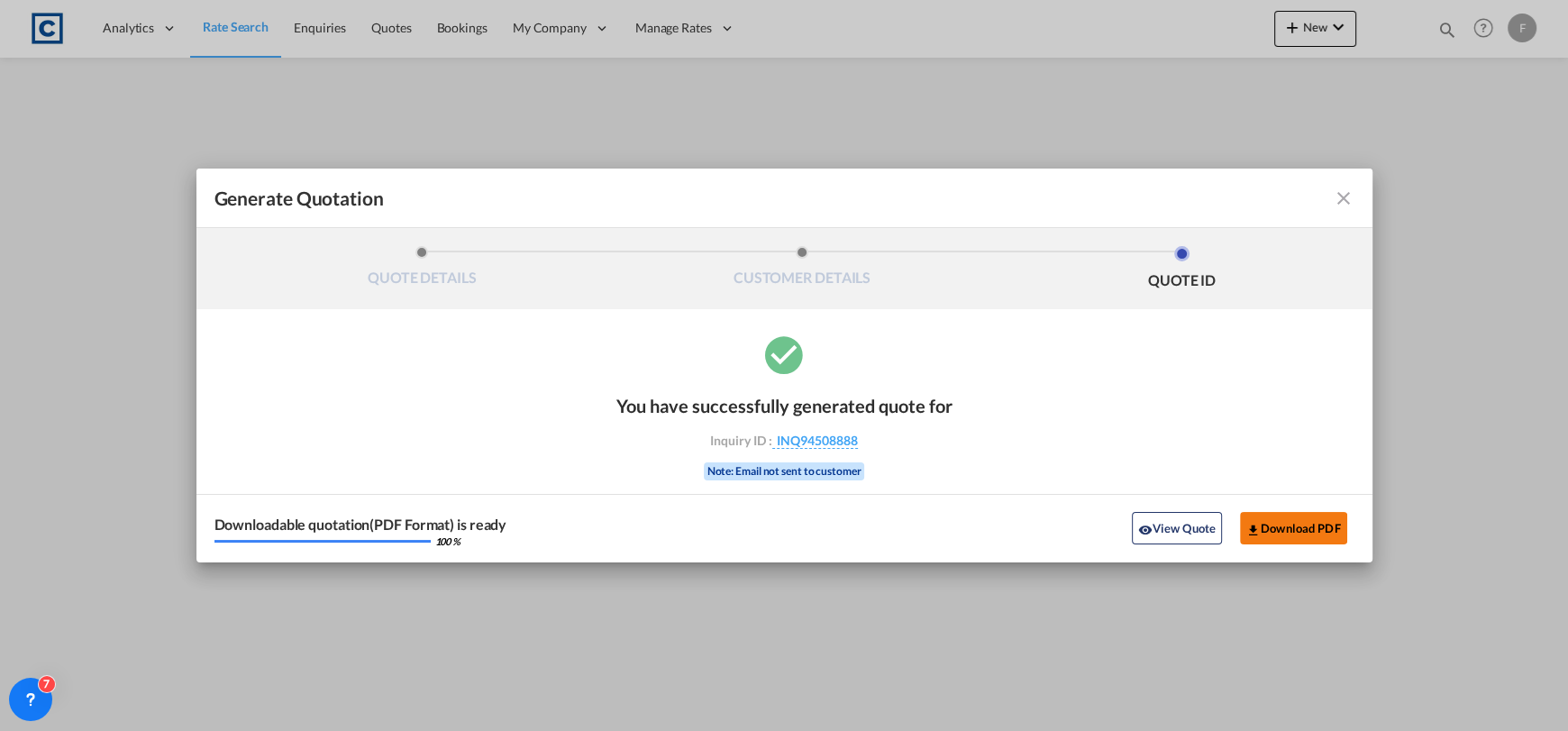
click at [1322, 523] on button "Download PDF" at bounding box center [1294, 527] width 108 height 32
click at [1339, 190] on md-icon "icon-close fg-AAA8AD cursor m-0" at bounding box center [1344, 199] width 22 height 22
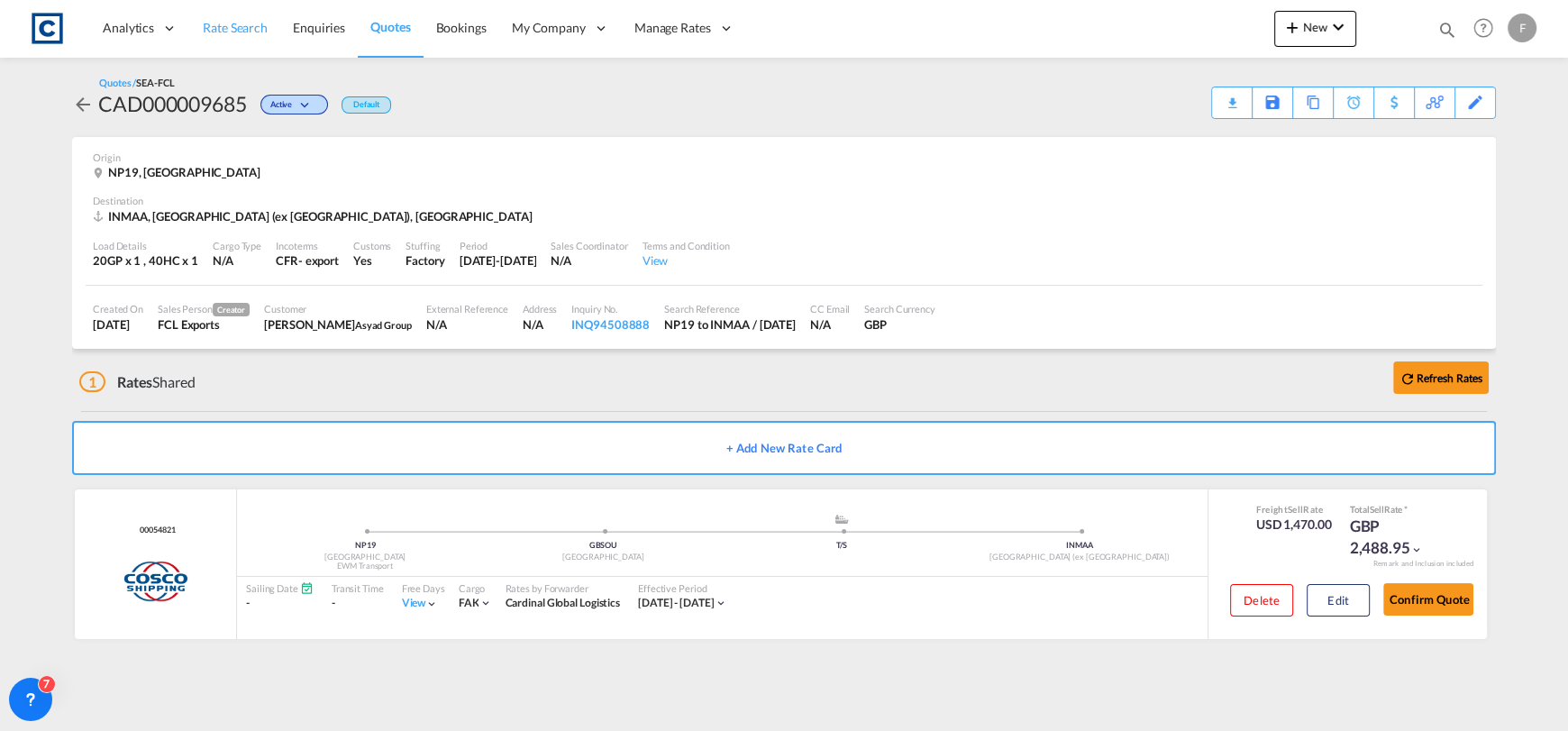
click at [234, 29] on span "Rate Search" at bounding box center [235, 27] width 65 height 16
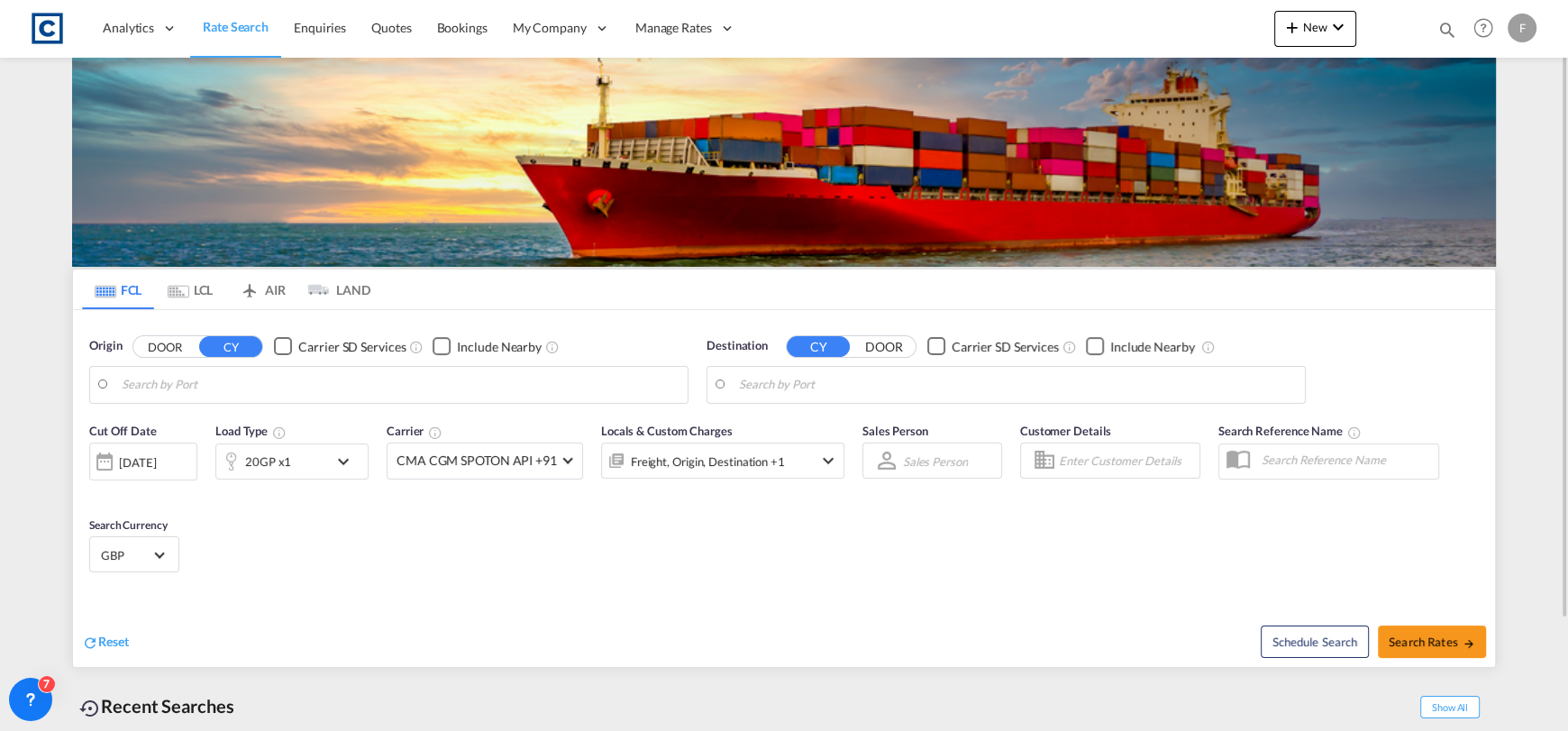
type input "GB-NP19, [GEOGRAPHIC_DATA]"
type input "[GEOGRAPHIC_DATA] (ex [GEOGRAPHIC_DATA]), INMAA"
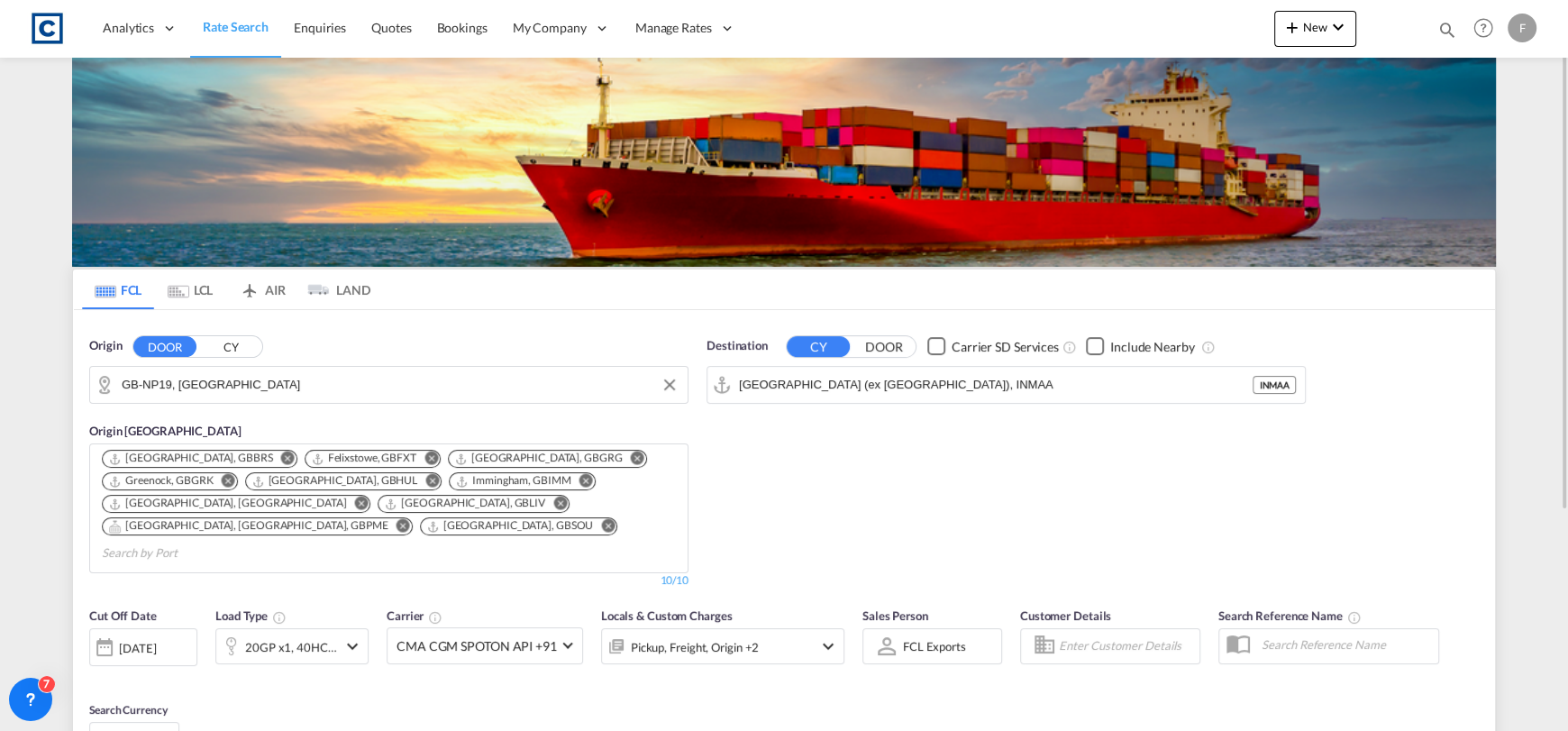
click at [212, 387] on input "GB-NP19, [GEOGRAPHIC_DATA]" at bounding box center [399, 386] width 557 height 27
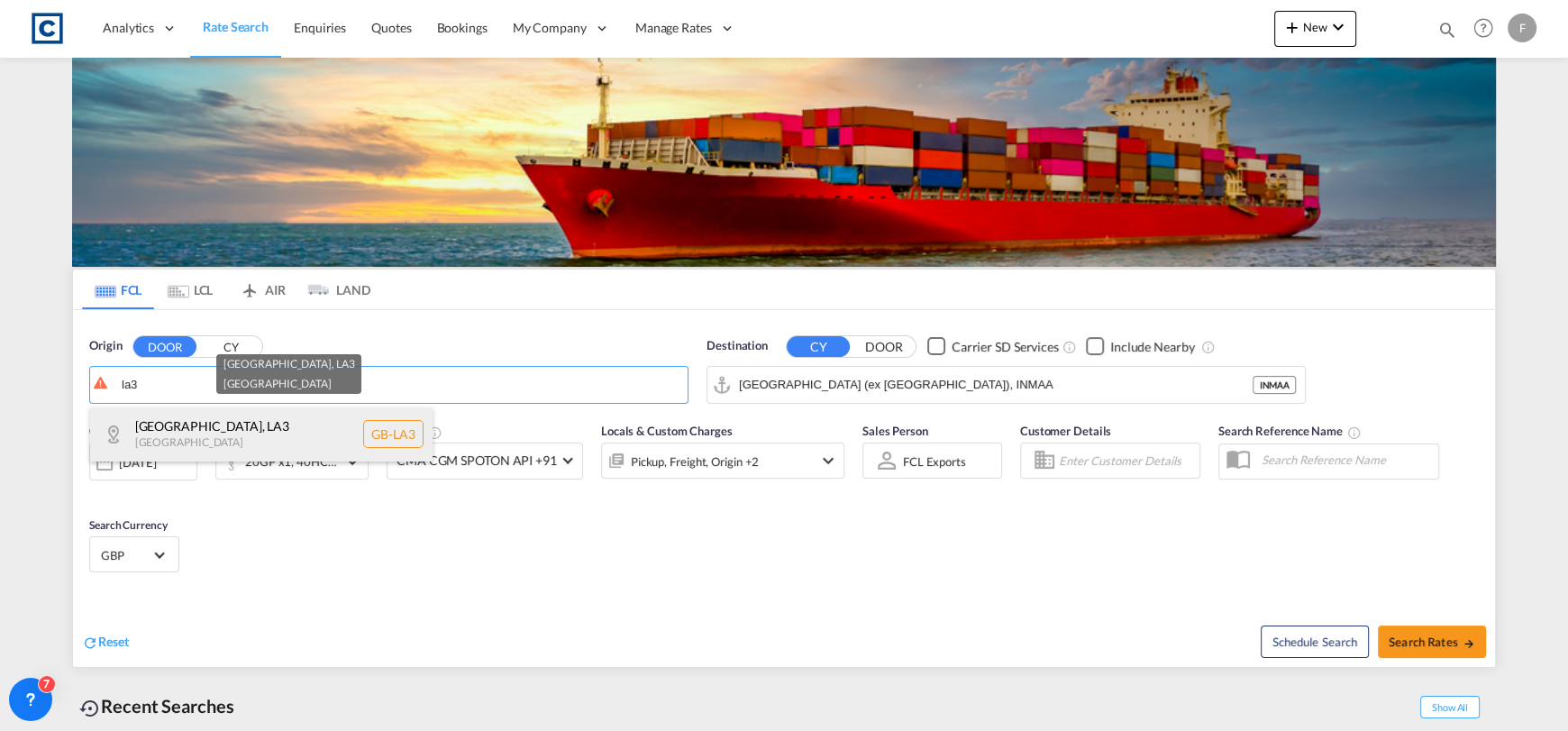
click at [305, 436] on div "[GEOGRAPHIC_DATA] , LA3 [GEOGRAPHIC_DATA] [GEOGRAPHIC_DATA]-LA3" at bounding box center [261, 434] width 342 height 54
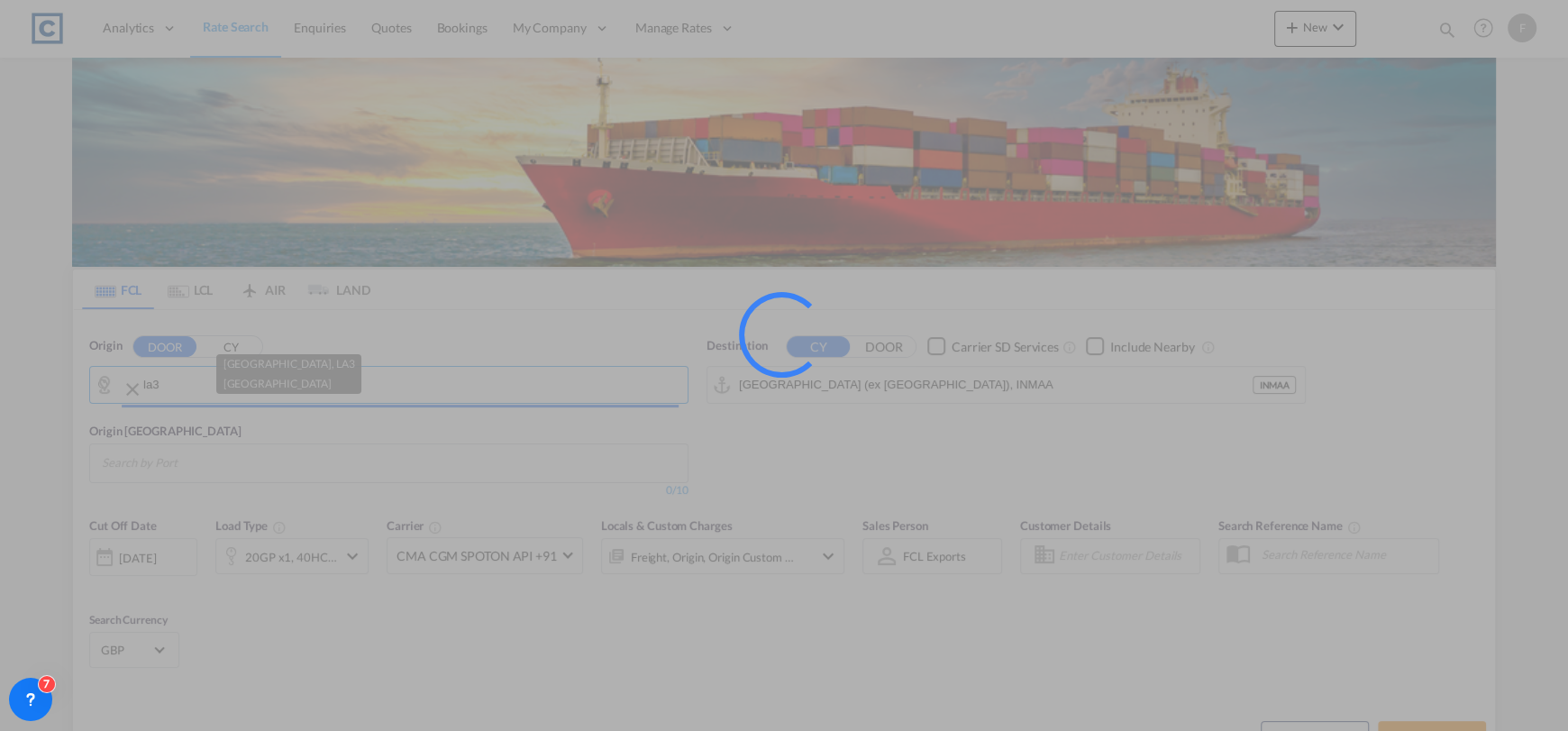
type input "GB-LA3, [GEOGRAPHIC_DATA]"
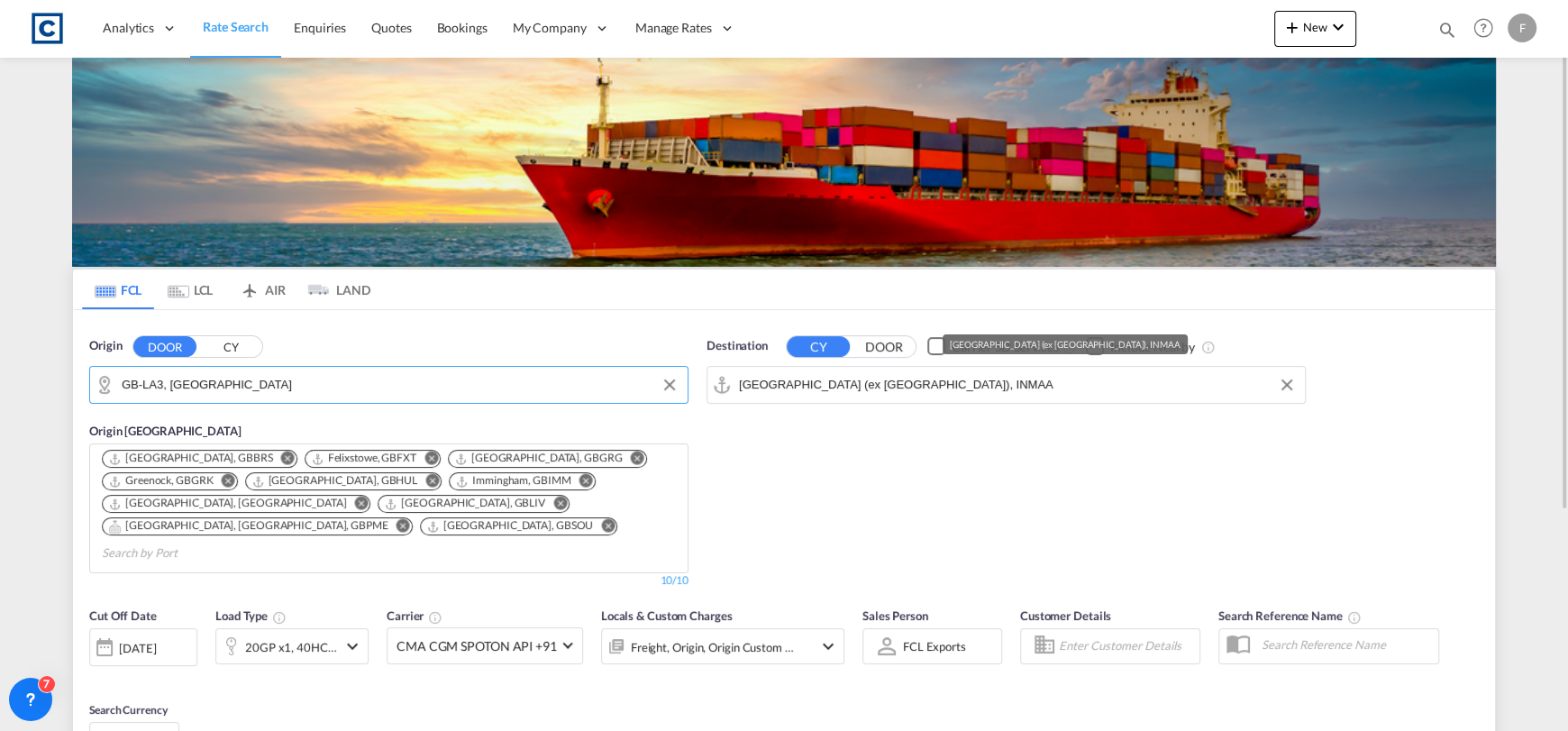
click at [930, 382] on input "[GEOGRAPHIC_DATA] (ex [GEOGRAPHIC_DATA]), INMAA" at bounding box center [1017, 386] width 557 height 27
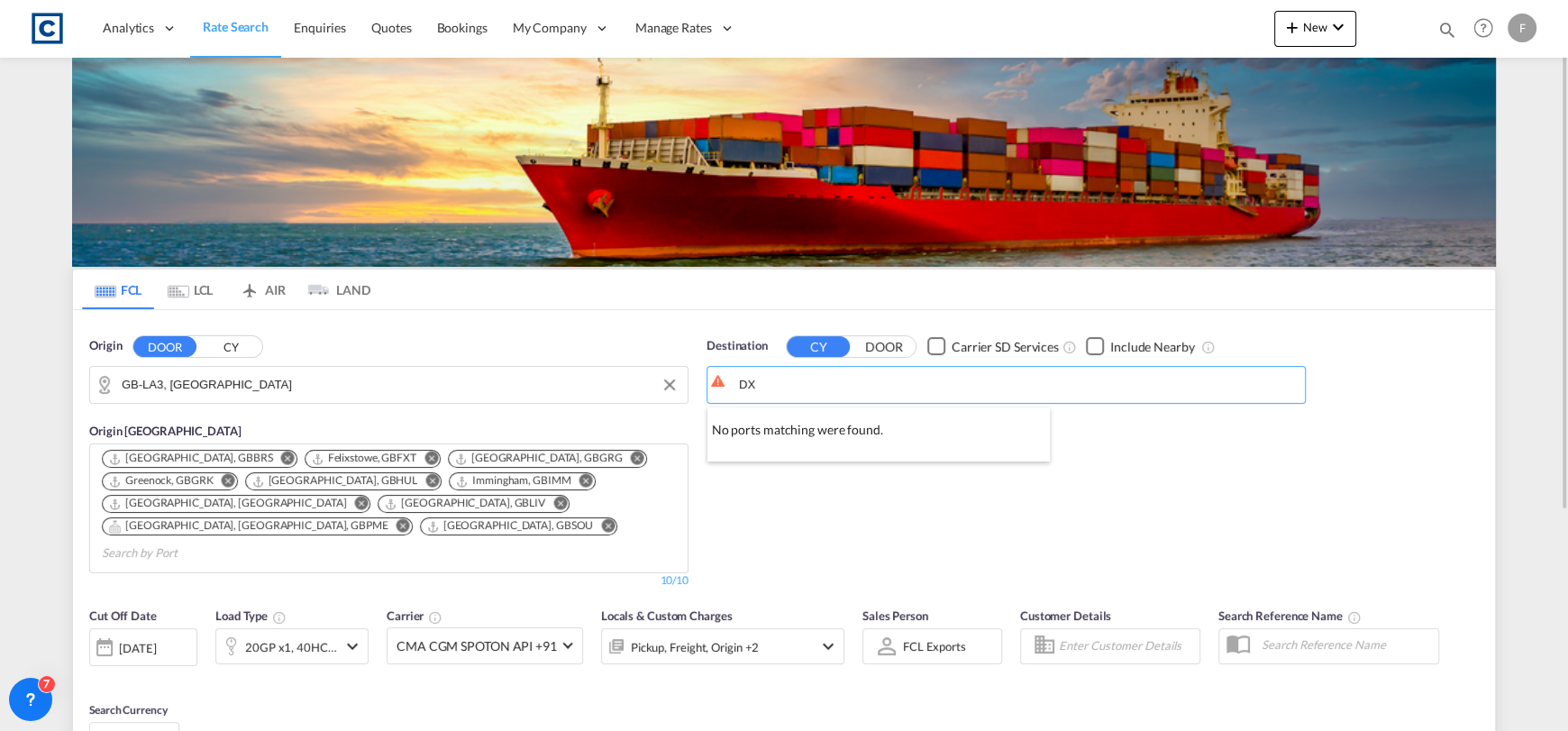
type input "D"
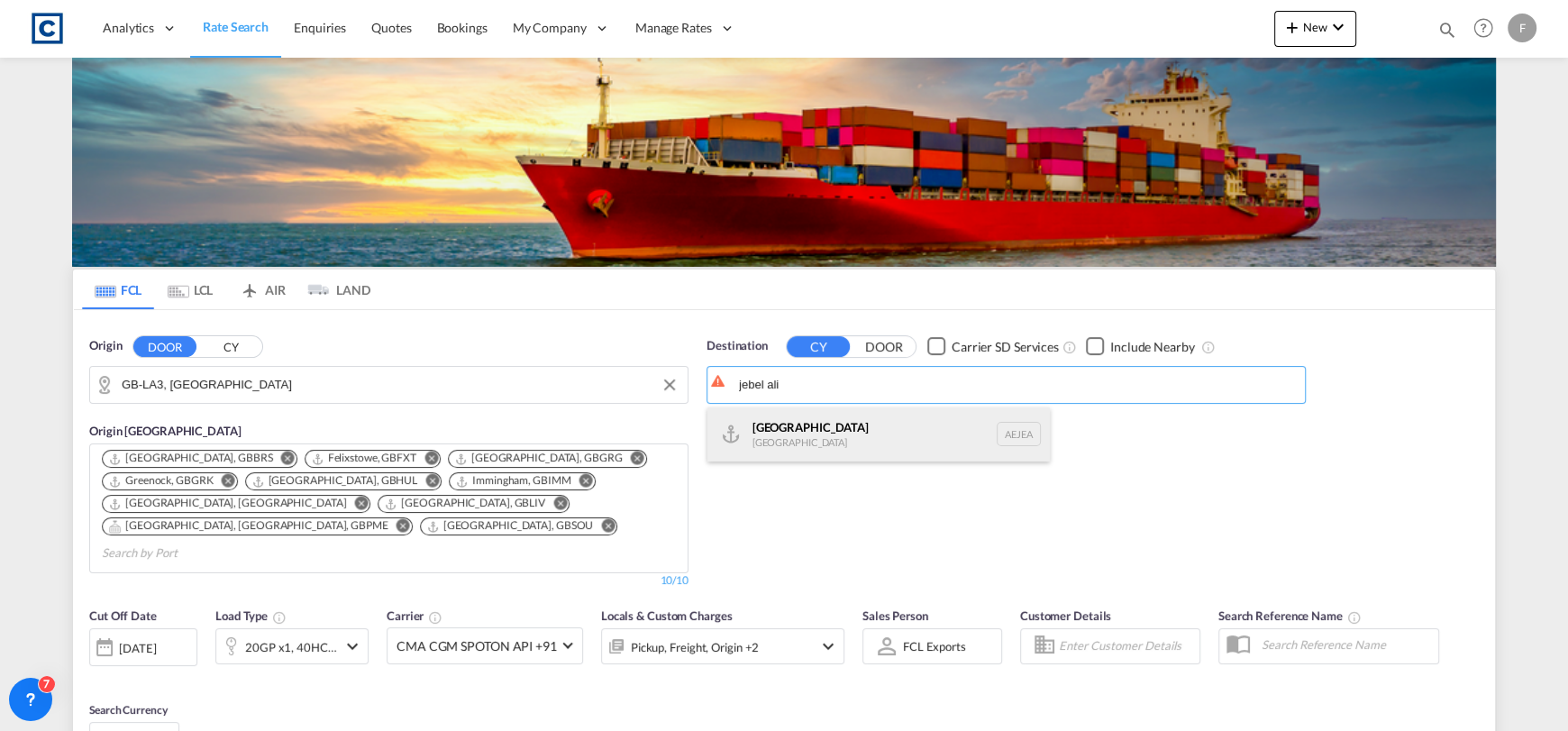
click at [804, 446] on div "[GEOGRAPHIC_DATA] [GEOGRAPHIC_DATA]" at bounding box center [878, 434] width 342 height 54
type input "[GEOGRAPHIC_DATA], [GEOGRAPHIC_DATA]"
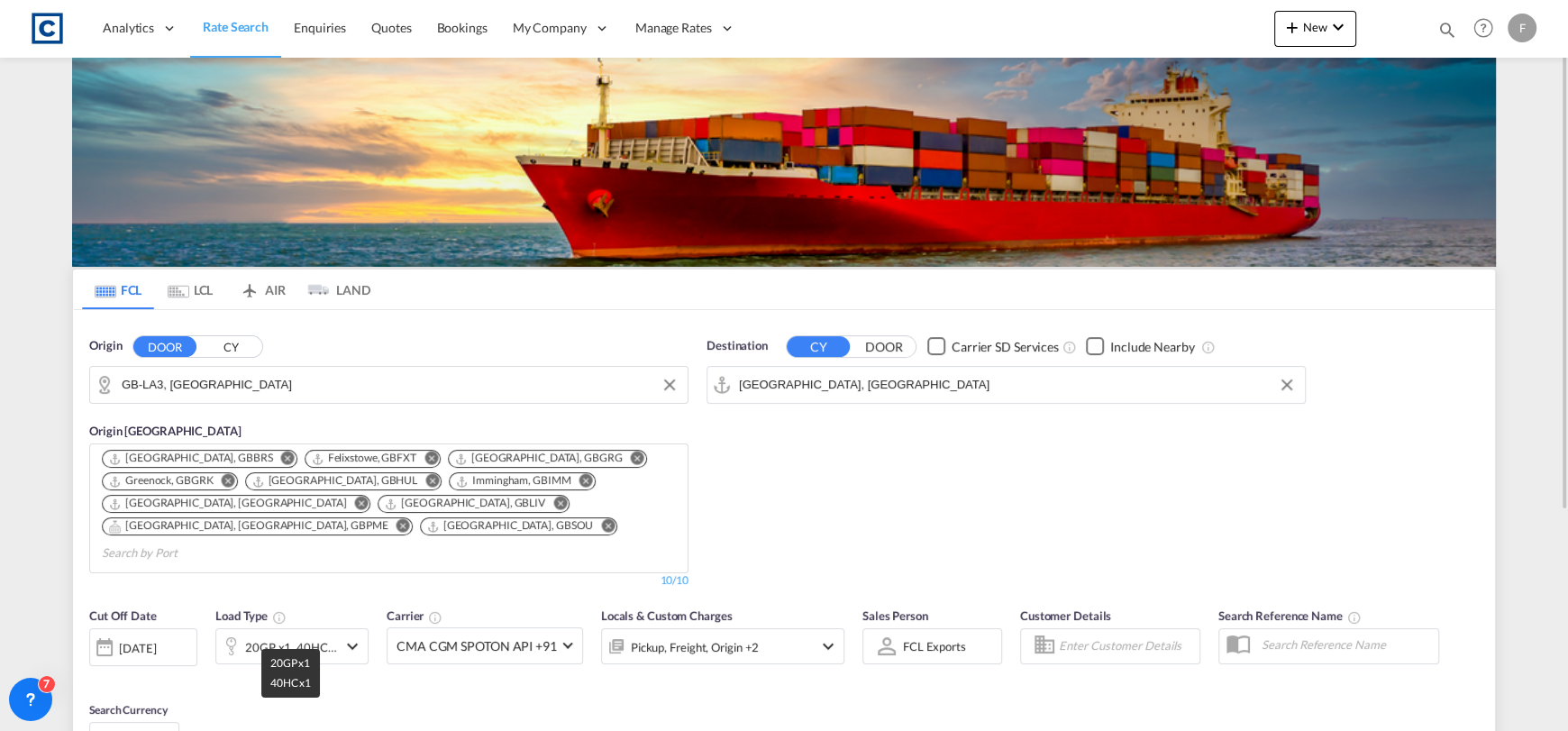
click at [268, 635] on div "20GP x1, 40HC x1" at bounding box center [291, 648] width 92 height 25
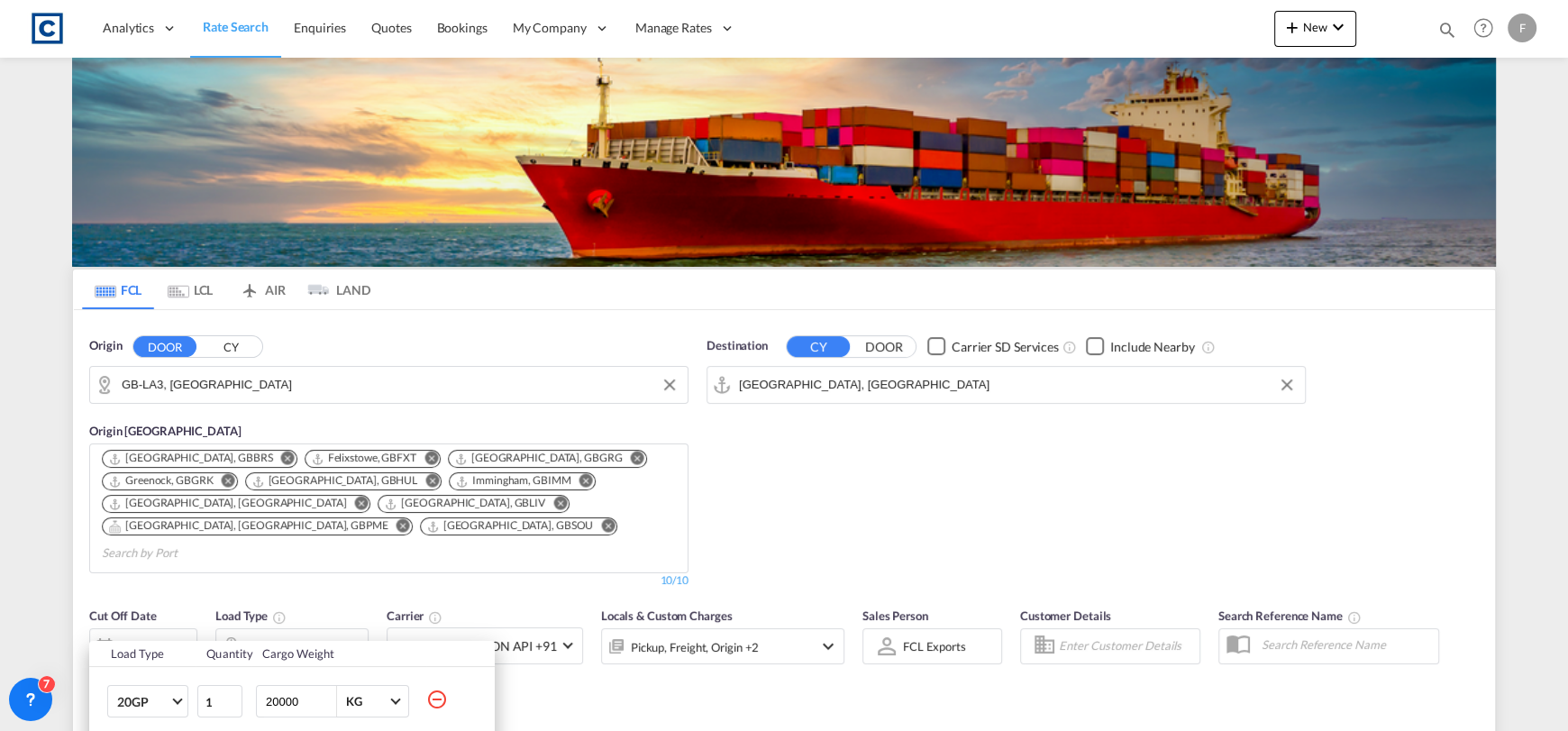
click at [432, 698] on md-icon "icon-minus-circle-outline" at bounding box center [437, 700] width 22 height 22
click at [702, 542] on div "Load Type Quantity Cargo Weight 40HC 20GP 40GP 40HC 45HC 20RE 40RE 40HR 20OT 40…" at bounding box center [784, 365] width 1568 height 731
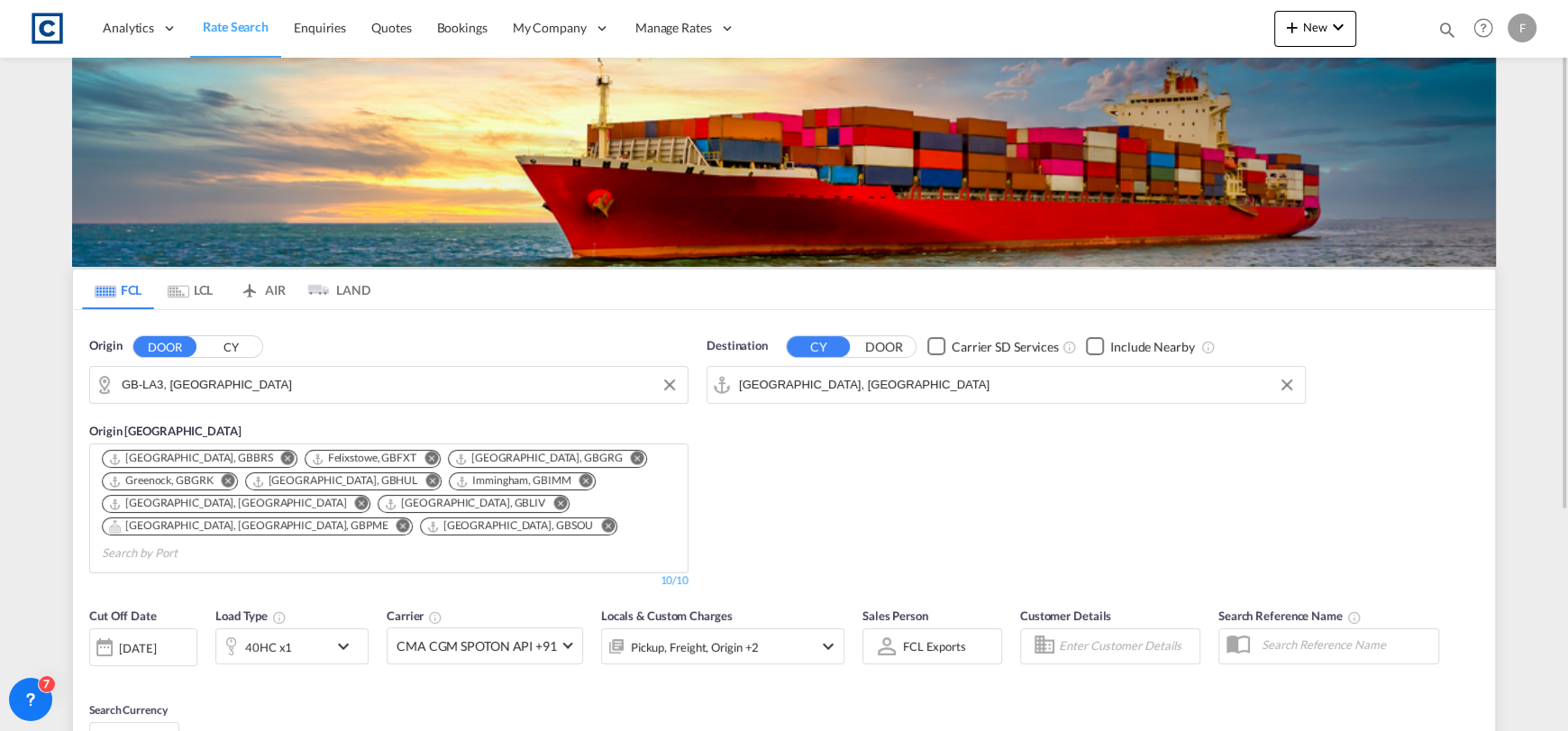
scroll to position [179, 0]
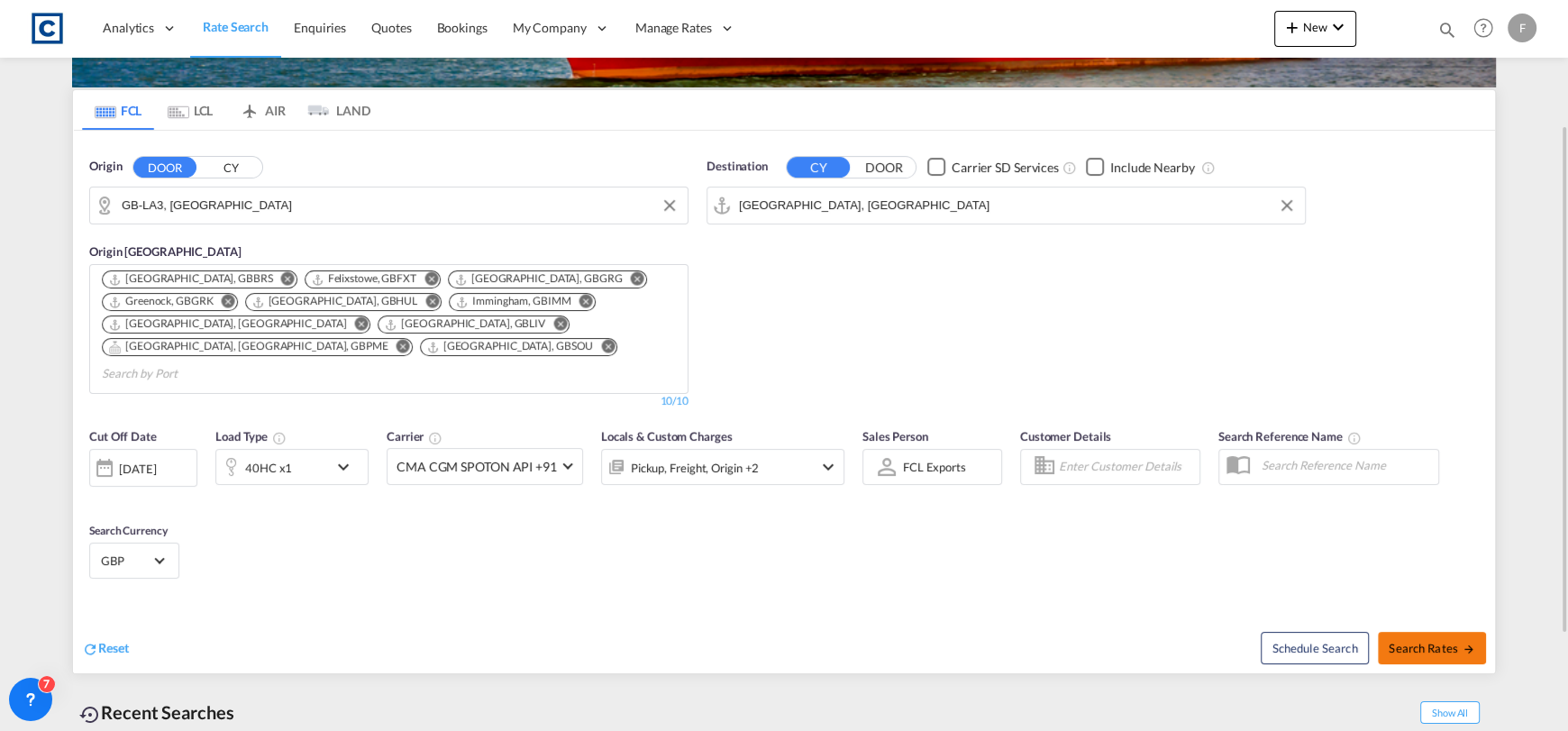
click at [1416, 641] on span "Search Rates" at bounding box center [1432, 648] width 86 height 15
type input "LA3 to AEJEA / [DATE]"
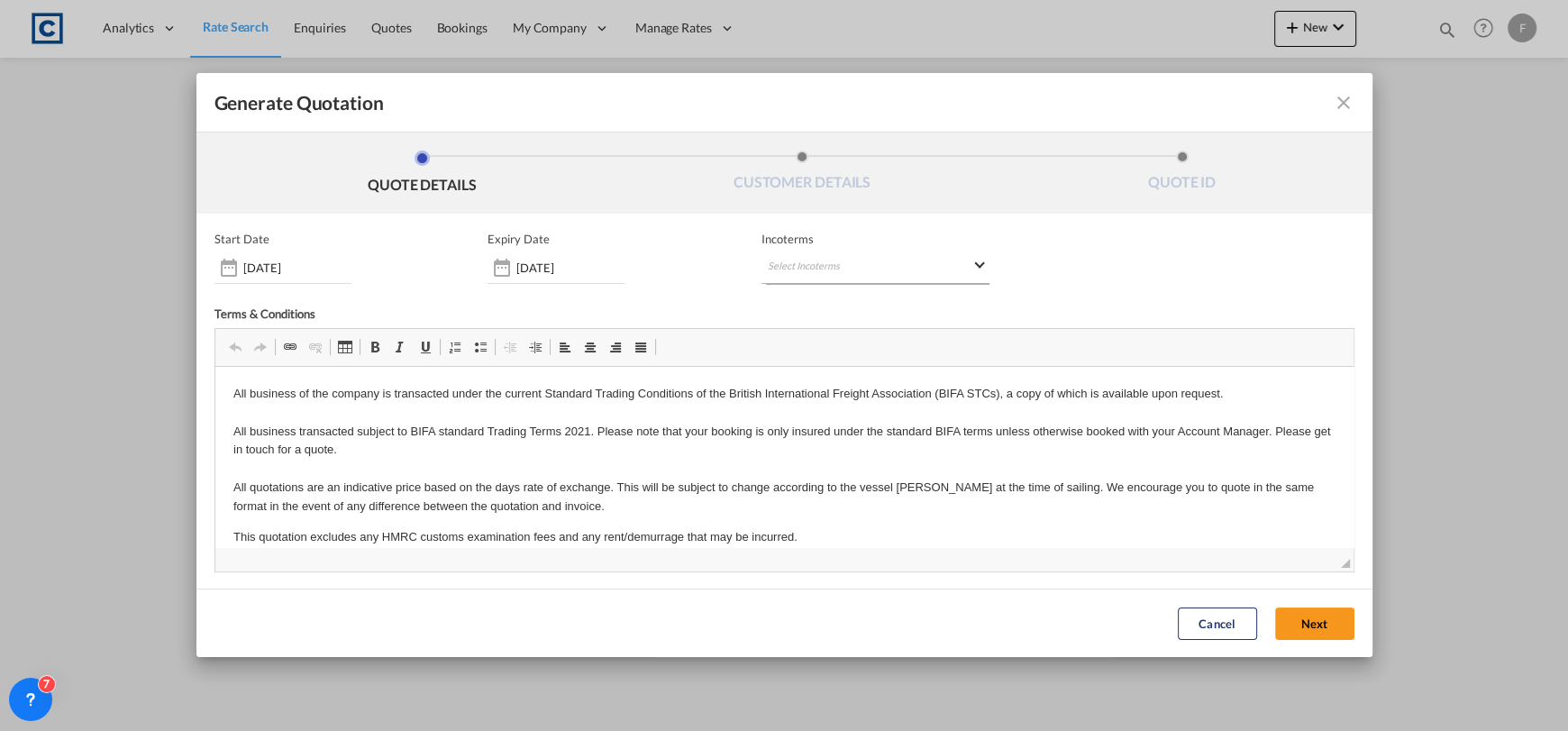
click at [824, 260] on md-select "Select Incoterms CIF - import Cost,Insurance and Freight CFR - export Cost and …" at bounding box center [875, 267] width 228 height 32
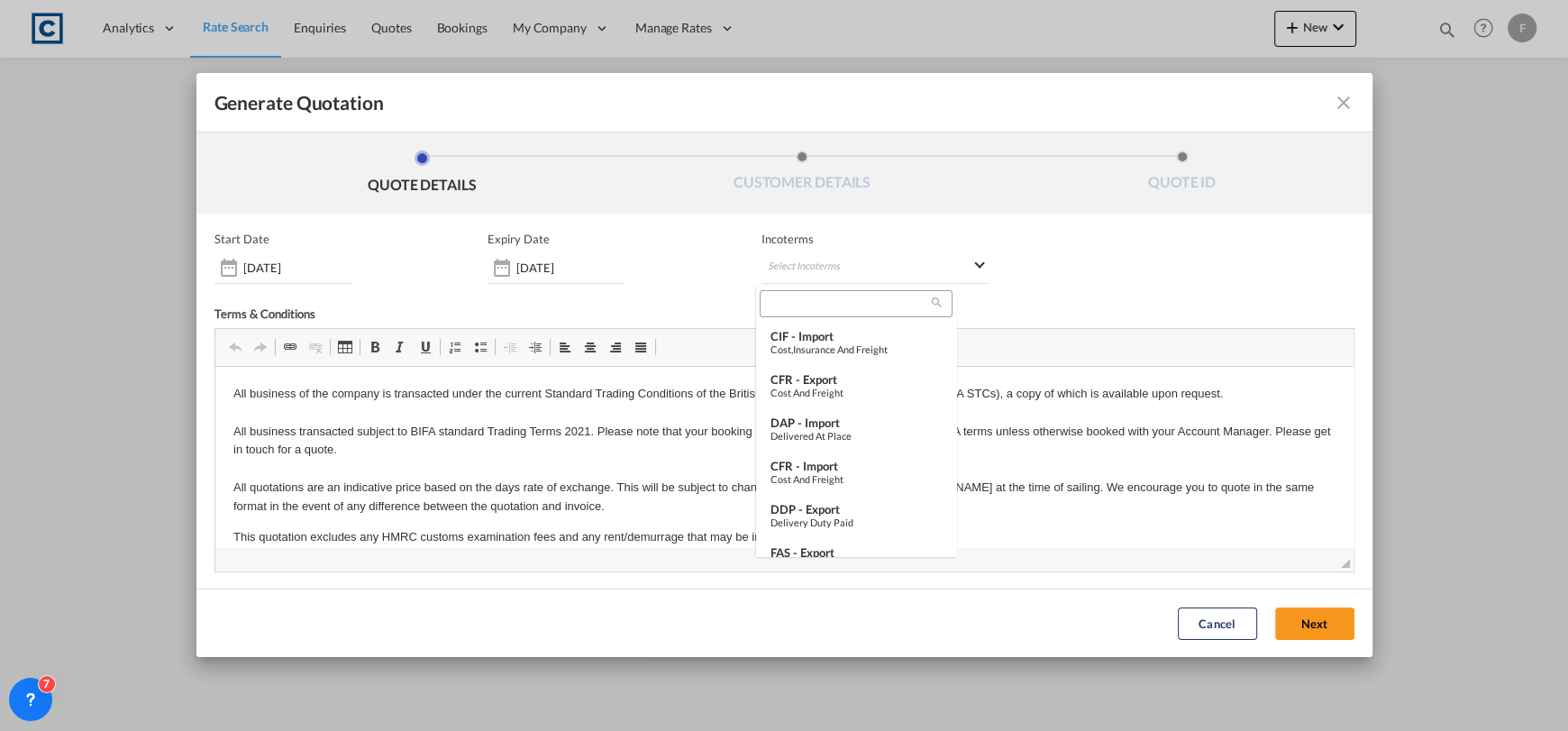
click at [830, 310] on input "search" at bounding box center [848, 303] width 166 height 17
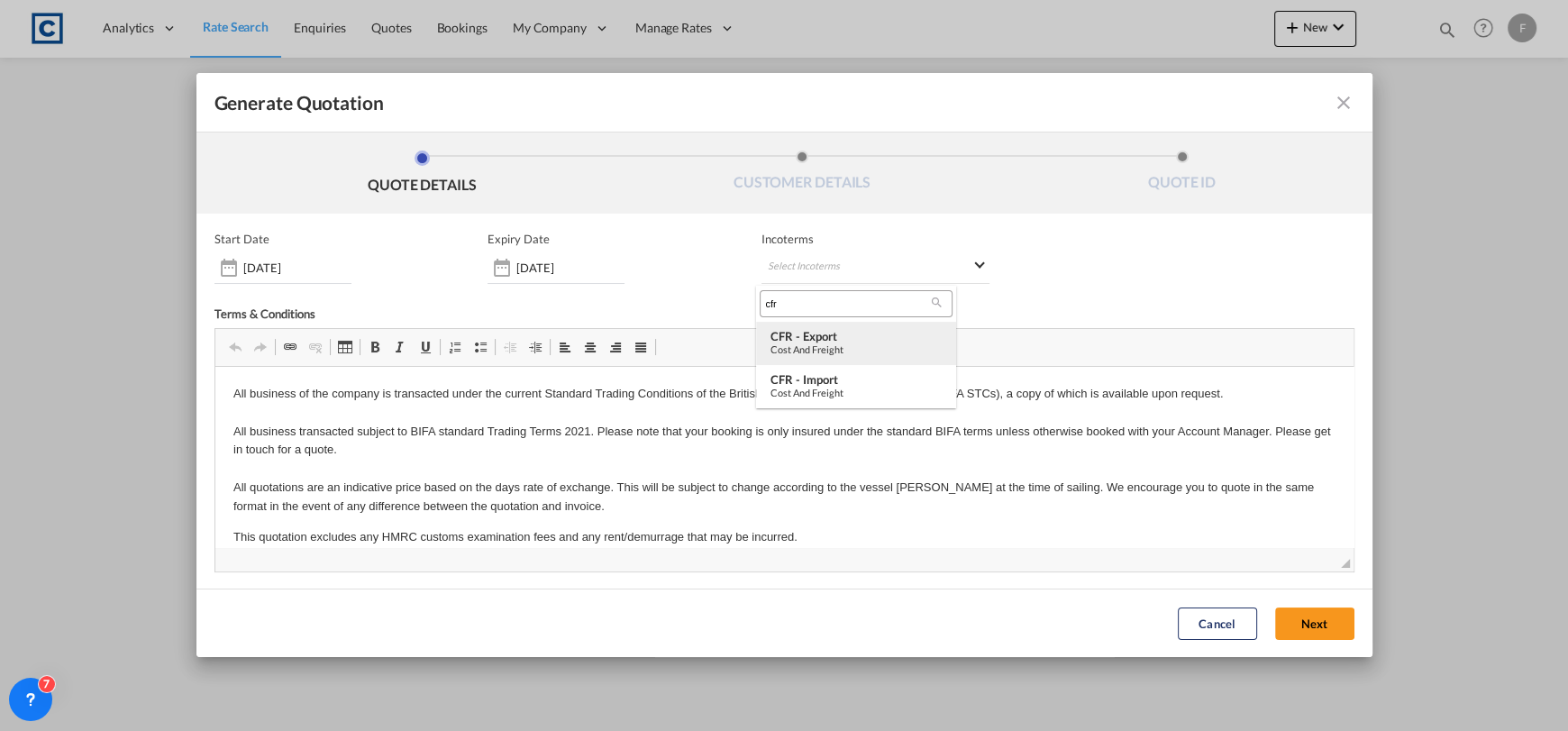
type input "cfr"
drag, startPoint x: 835, startPoint y: 341, endPoint x: 846, endPoint y: 339, distance: 11.2
click at [836, 339] on div "CFR - export" at bounding box center [856, 336] width 171 height 15
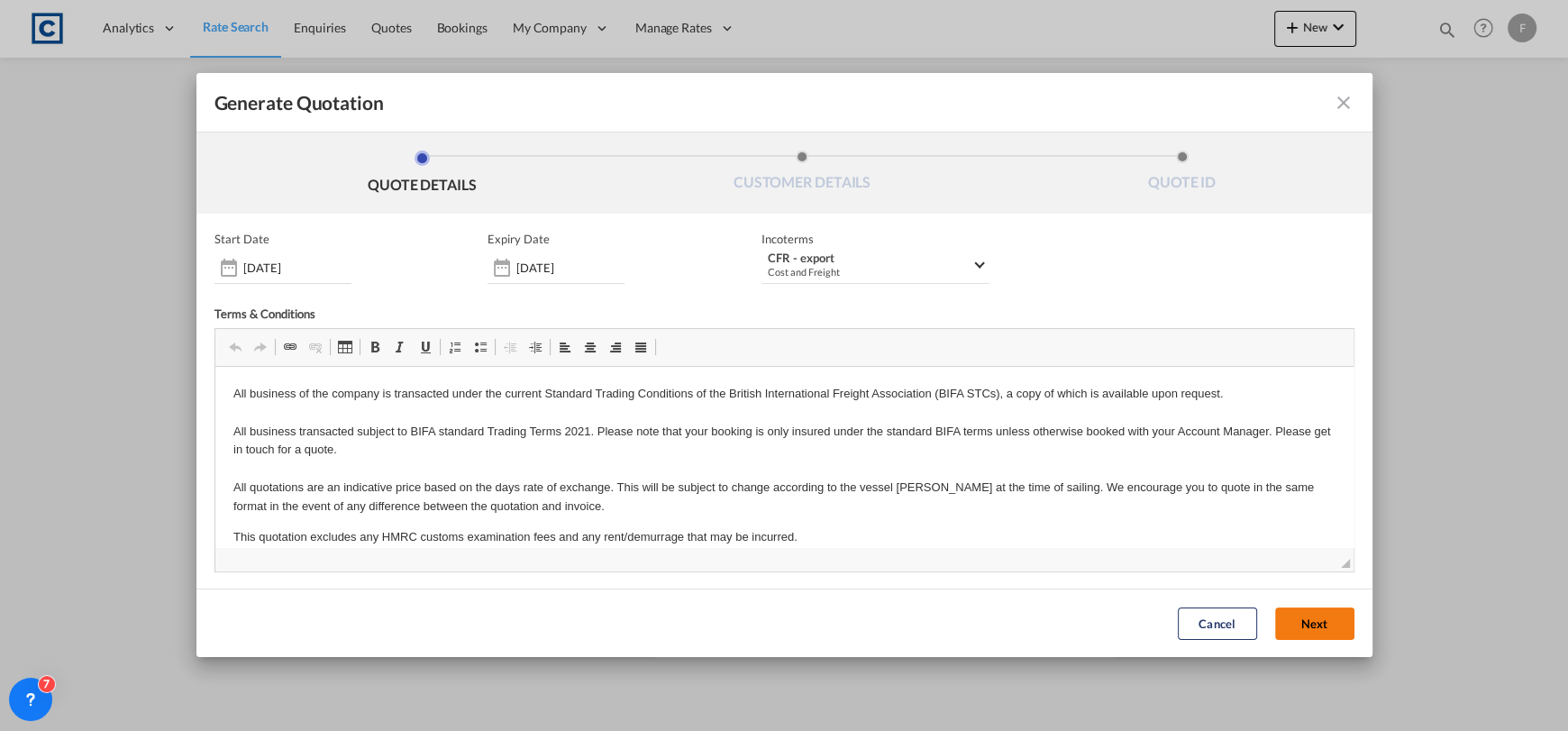
click at [1299, 621] on button "Next" at bounding box center [1315, 623] width 79 height 32
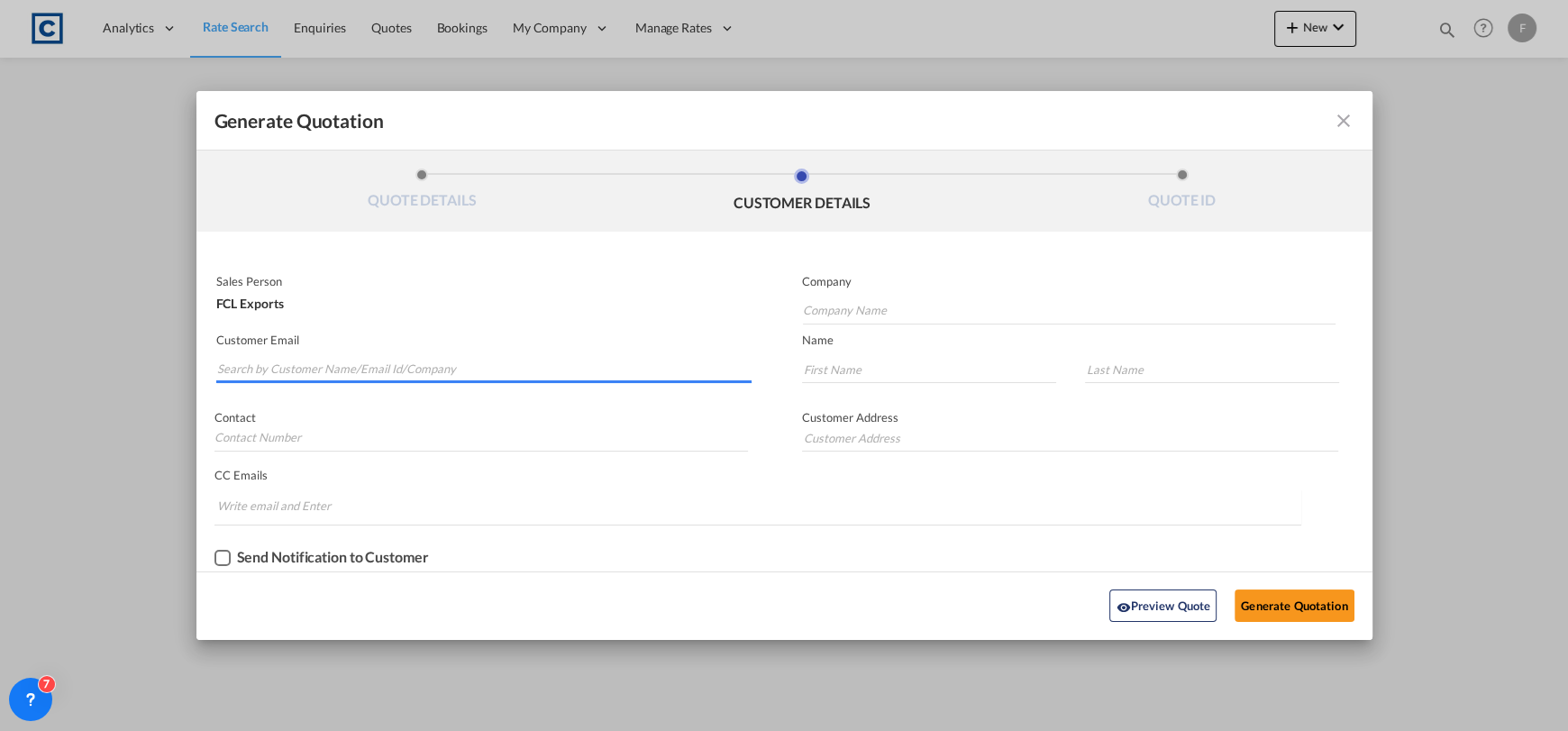
click at [379, 375] on input "Search by Customer Name/Email Id/Company" at bounding box center [484, 370] width 535 height 27
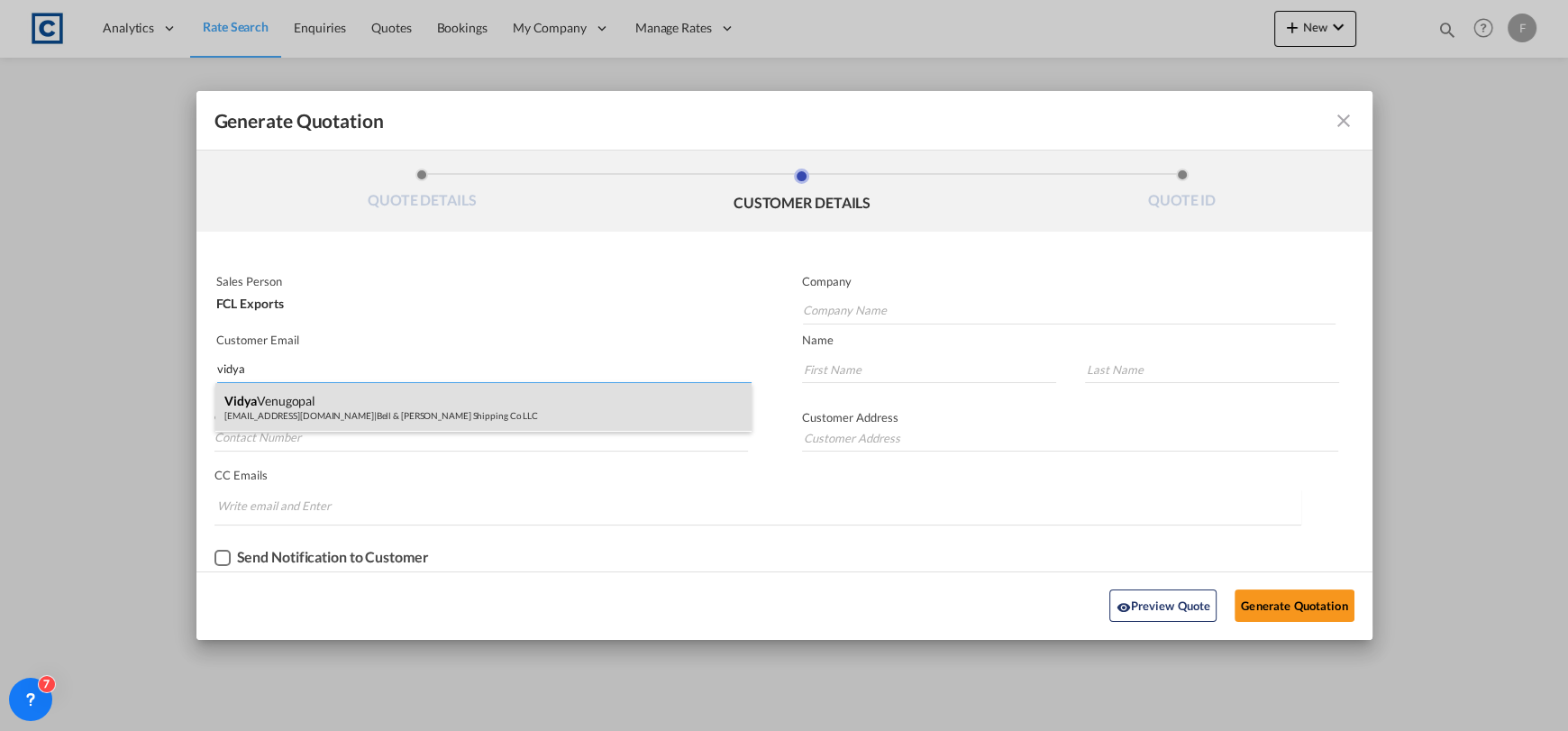
type input "vidya"
click at [437, 411] on div "Vidya Venugopal [EMAIL_ADDRESS][DOMAIN_NAME] | Bell & [PERSON_NAME] Shipping Co…" at bounding box center [483, 408] width 536 height 49
type input "Bell & [PERSON_NAME] Shipping Co LLC"
type input "[EMAIL_ADDRESS][DOMAIN_NAME]"
type input "Vidya"
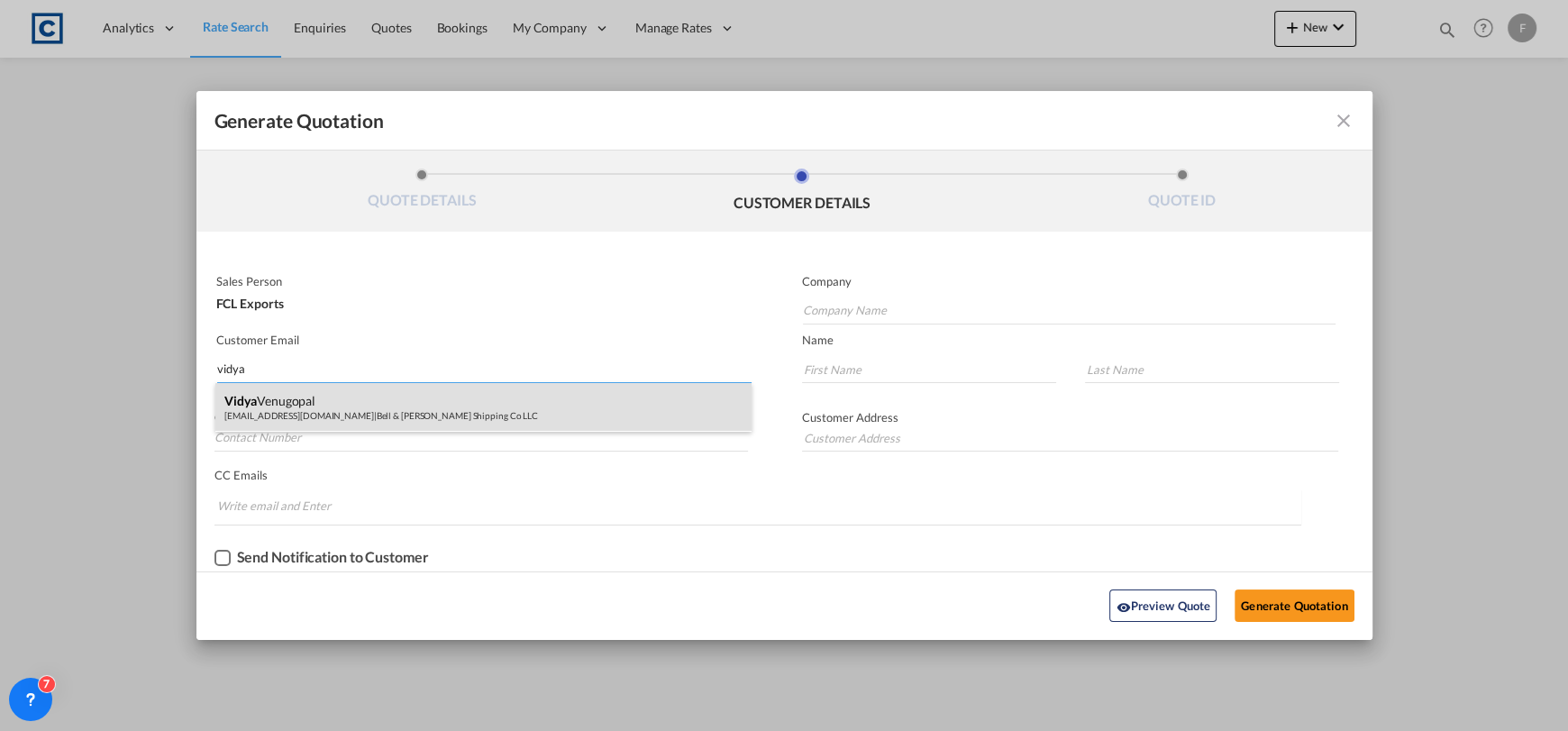
type input "Venugopal"
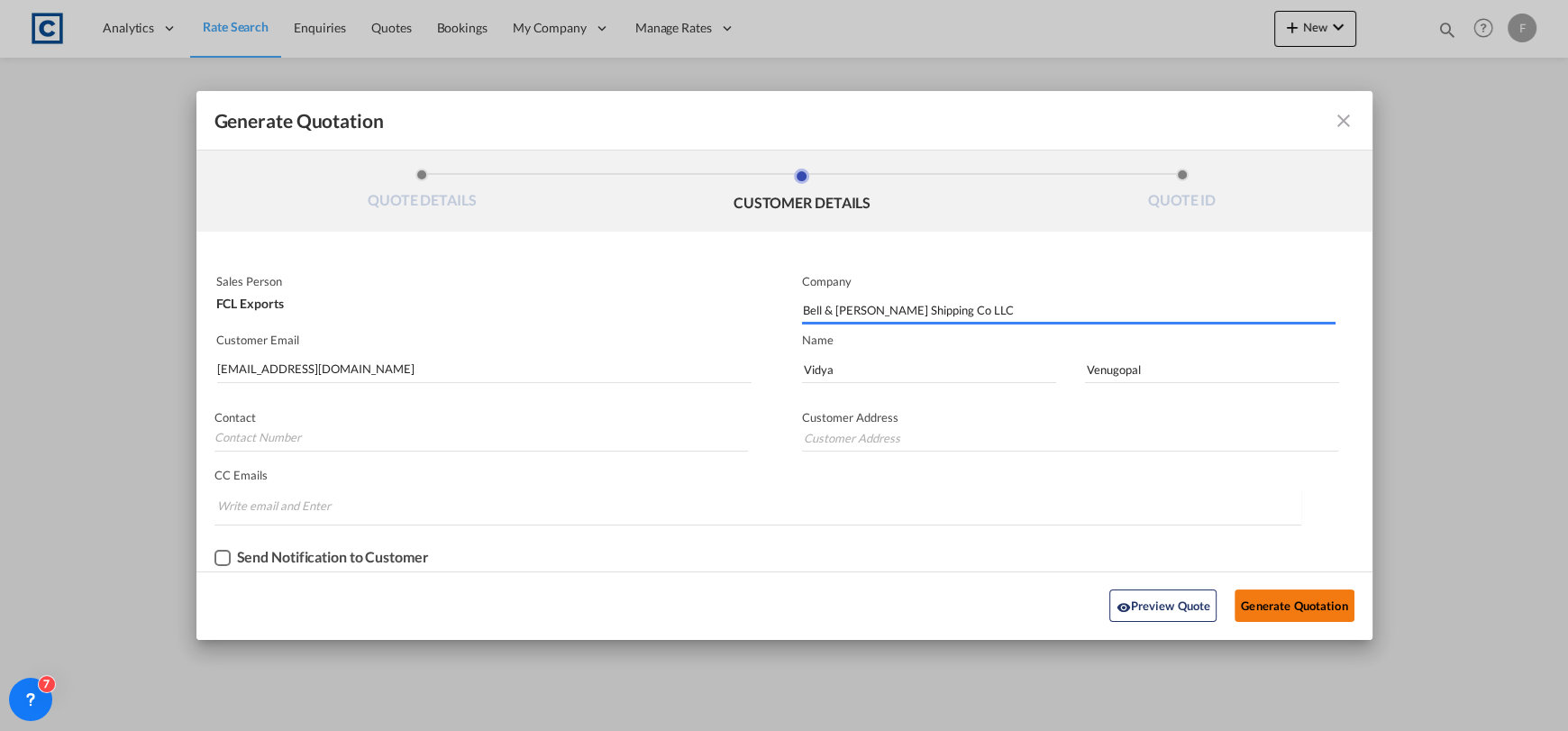
click at [1281, 596] on button "Generate Quotation" at bounding box center [1294, 606] width 119 height 32
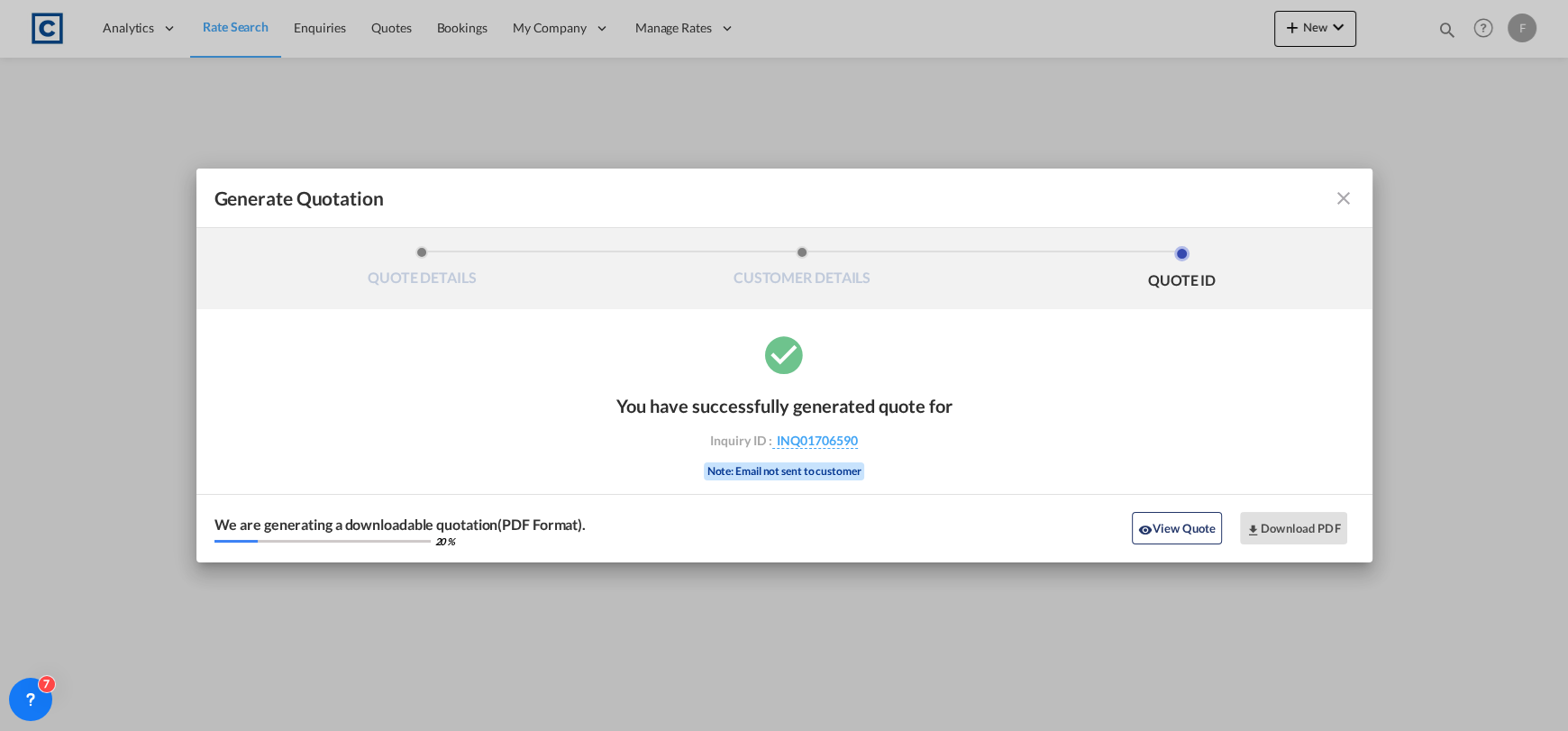
click at [1078, 530] on div "We are generating a downloadable quotation(PDF Format). 20 % View Quote Downloa…" at bounding box center [784, 528] width 1177 height 69
click at [1319, 528] on button "Download PDF" at bounding box center [1294, 527] width 108 height 32
